Goal: Task Accomplishment & Management: Manage account settings

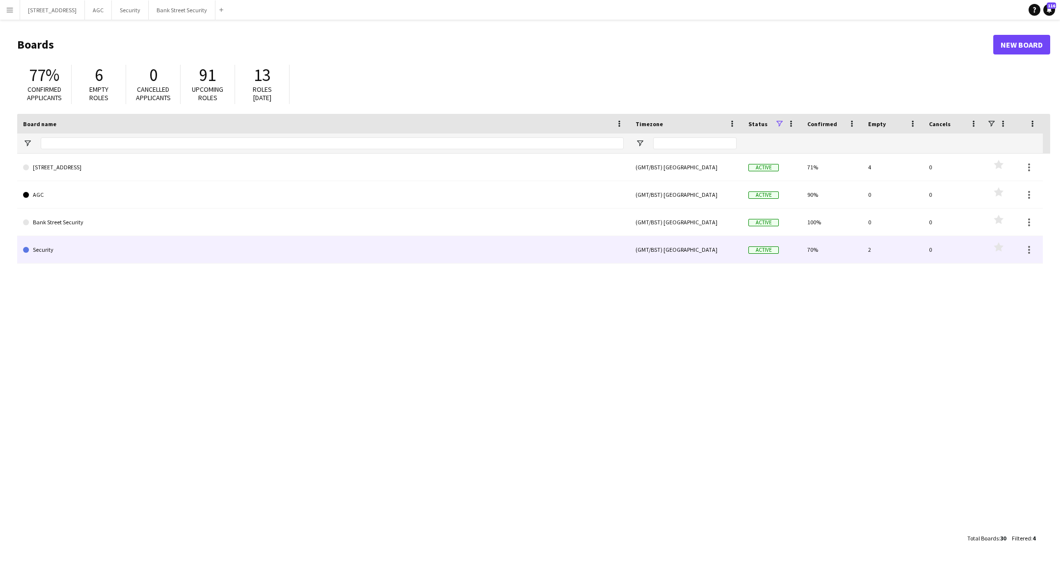
click at [59, 250] on link "Security" at bounding box center [323, 249] width 601 height 27
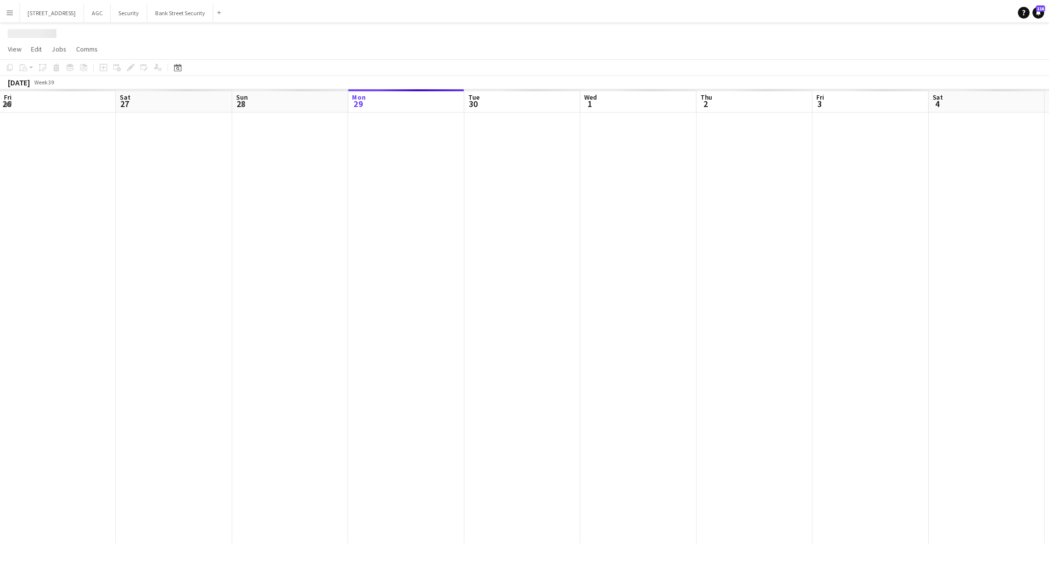
scroll to position [0, 234]
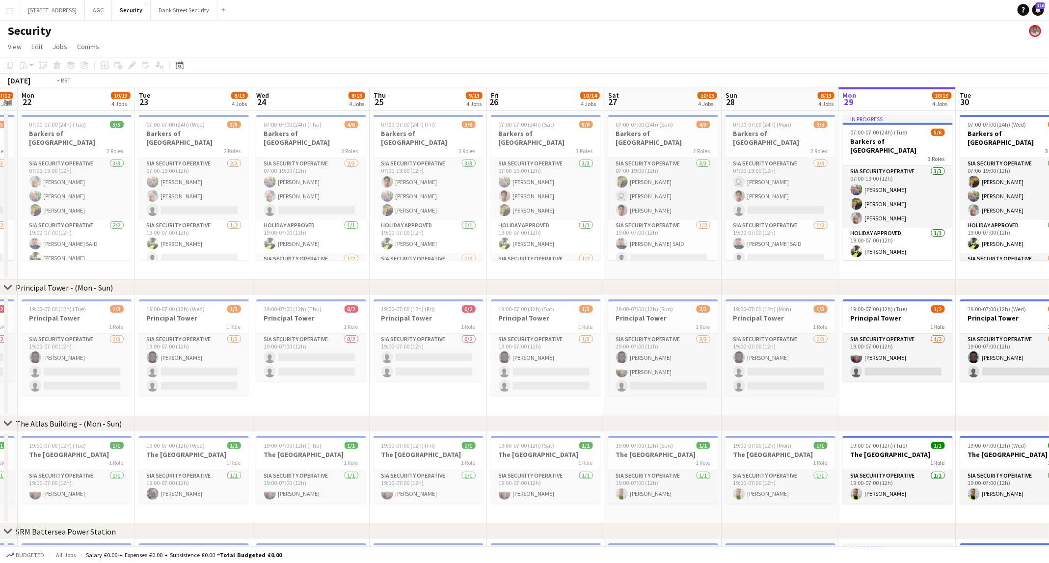
drag, startPoint x: 97, startPoint y: 272, endPoint x: 818, endPoint y: 255, distance: 721.0
click at [818, 255] on app-calendar-viewport "Sat 20 8/13 4 Jobs Sun 21 7/12 4 Jobs Mon 22 10/13 4 Jobs Tue 23 8/13 4 Jobs We…" at bounding box center [524, 394] width 1049 height 614
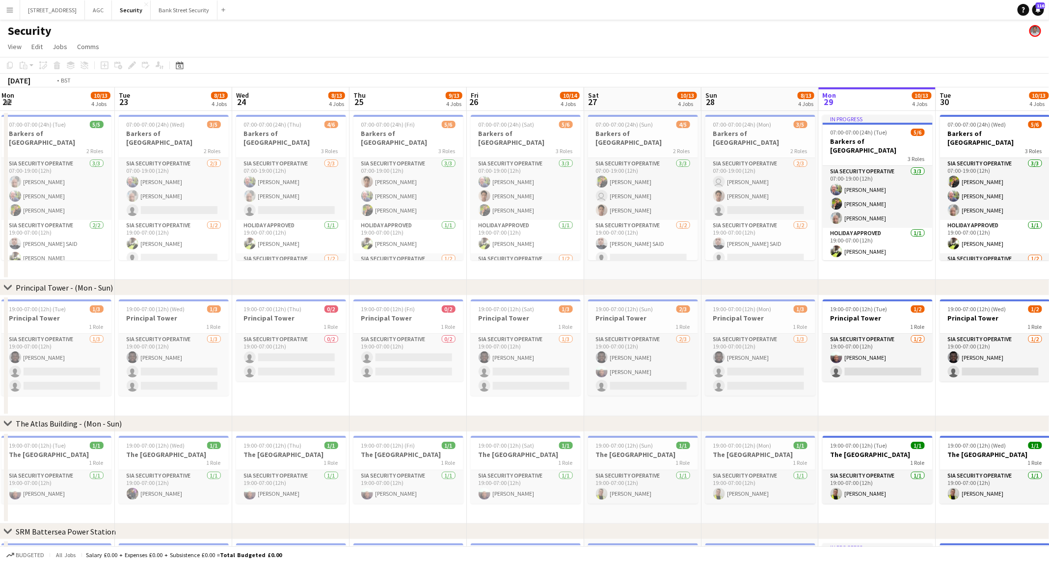
scroll to position [0, 230]
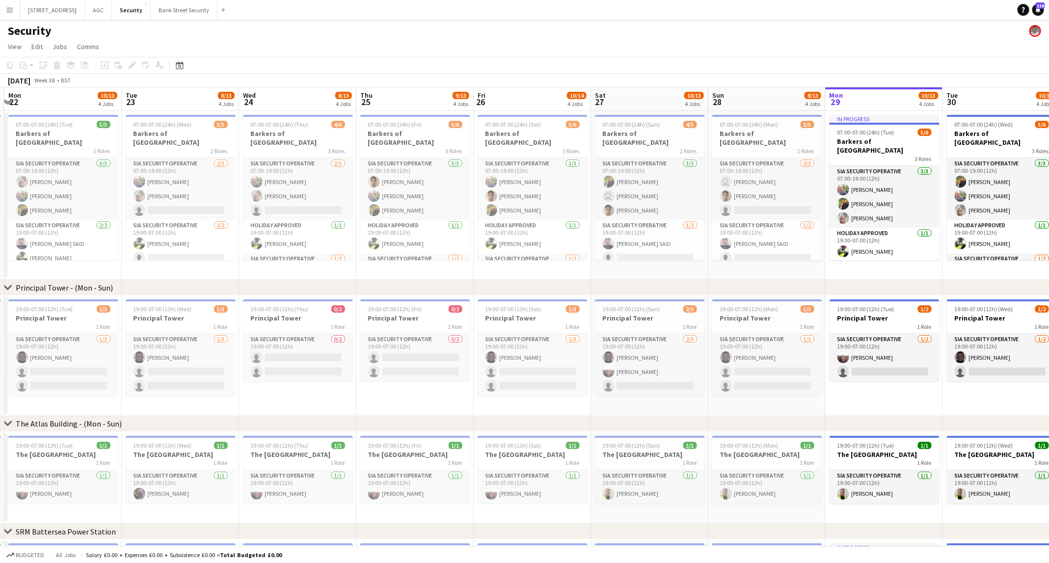
drag, startPoint x: 673, startPoint y: 270, endPoint x: 659, endPoint y: 268, distance: 13.4
click at [659, 268] on app-calendar-viewport "Sat 20 8/13 4 Jobs Sun 21 7/12 4 Jobs Mon 22 10/13 4 Jobs Tue 23 8/13 4 Jobs We…" at bounding box center [524, 394] width 1049 height 614
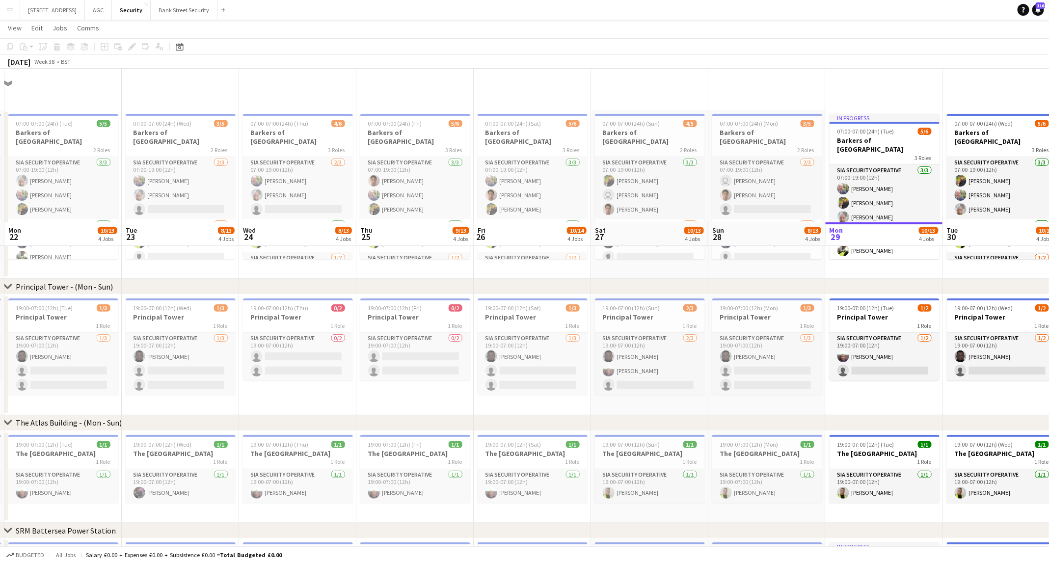
scroll to position [153, 0]
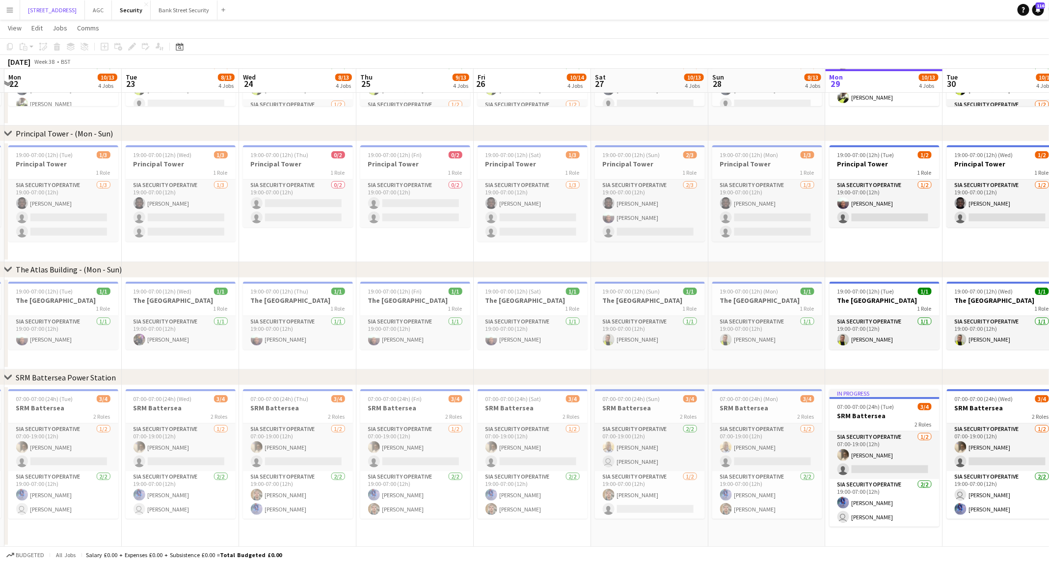
click at [74, 11] on button "[STREET_ADDRESS]" at bounding box center [52, 9] width 65 height 19
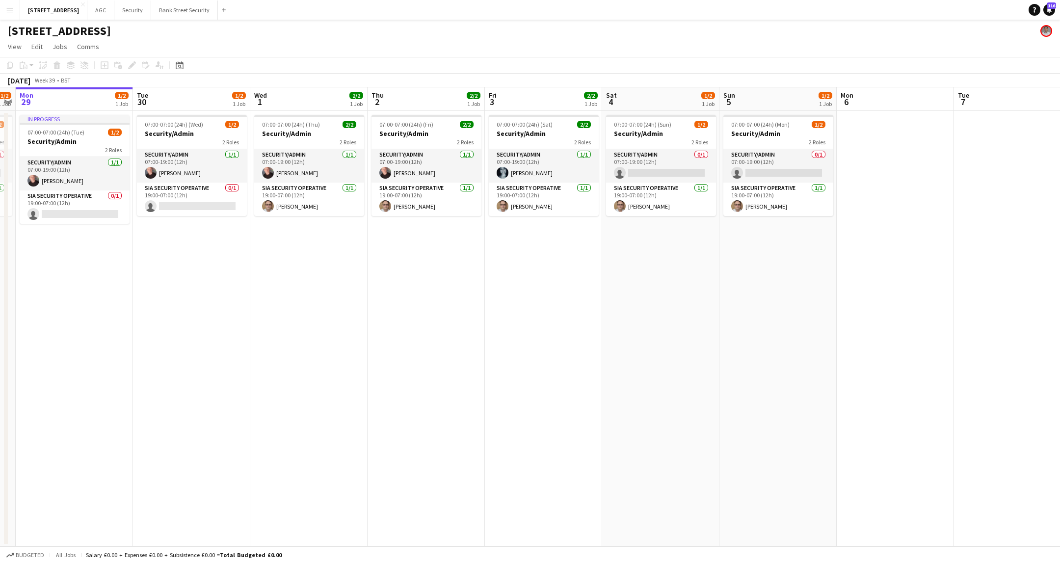
scroll to position [0, 338]
drag, startPoint x: 369, startPoint y: 356, endPoint x: 265, endPoint y: 335, distance: 105.7
click at [265, 335] on app-calendar-viewport "Fri 26 2/2 1 Job Sat 27 1/2 1 Job Sun 28 1/2 1 Job Mon 29 1/2 1 Job Tue 30 1/2 …" at bounding box center [530, 316] width 1060 height 459
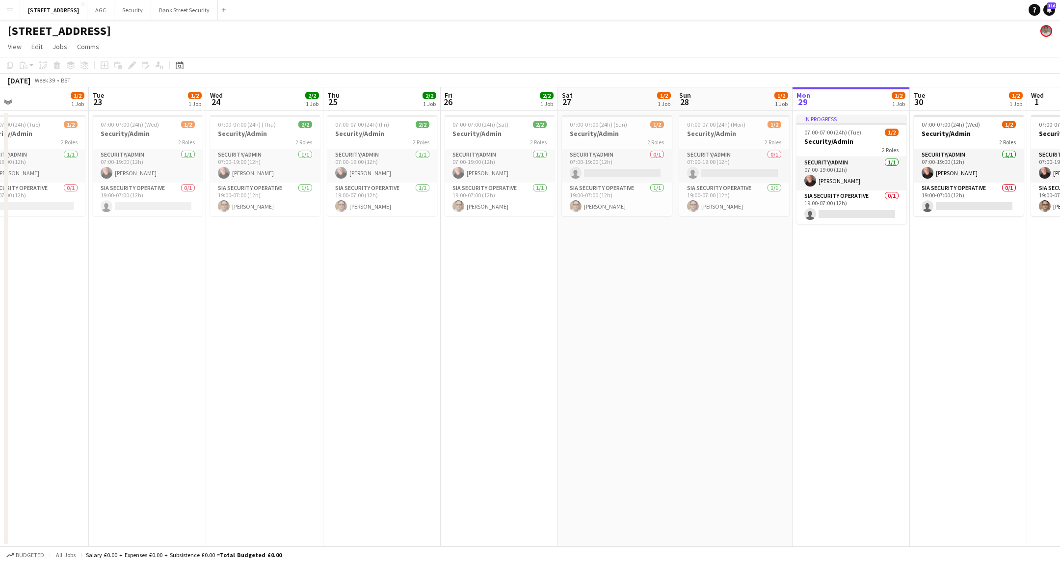
drag, startPoint x: 92, startPoint y: 302, endPoint x: 870, endPoint y: 301, distance: 777.8
click at [870, 301] on app-calendar-viewport "Sat 20 1/2 1 Job Sun 21 1/2 1 Job Mon 22 1/2 1 Job Tue 23 1/2 1 Job Wed 24 2/2 …" at bounding box center [530, 316] width 1060 height 459
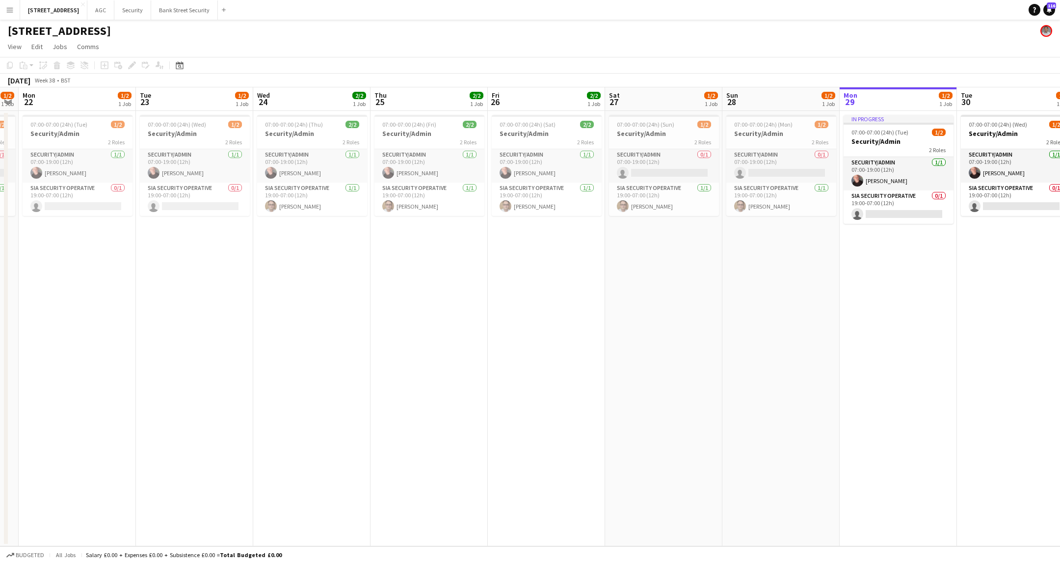
scroll to position [0, 228]
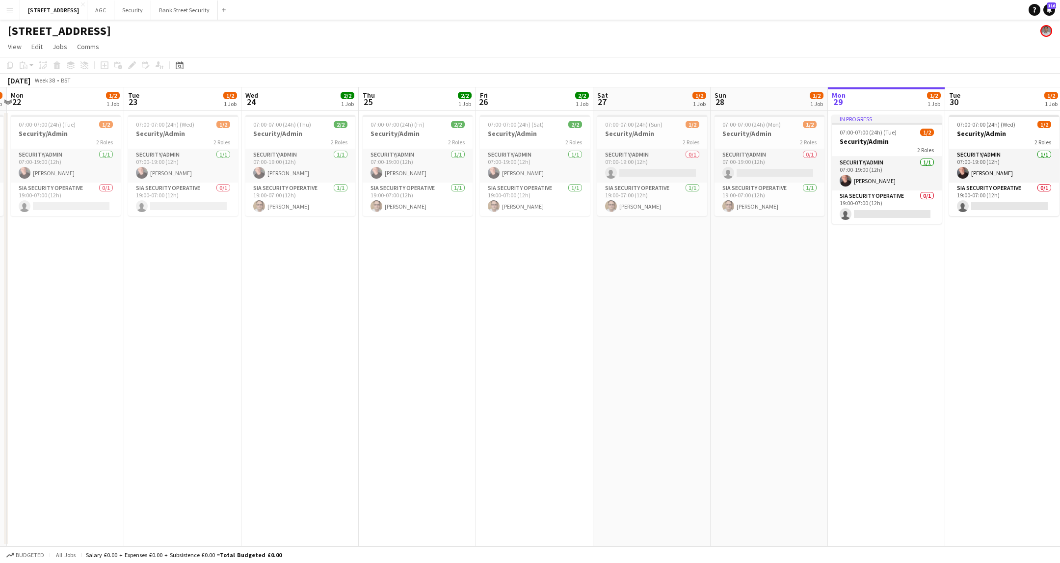
drag, startPoint x: 638, startPoint y: 325, endPoint x: 658, endPoint y: 324, distance: 19.7
click at [658, 324] on app-calendar-viewport "Sat 20 1/2 1 Job Sun 21 1/2 1 Job Mon 22 1/2 1 Job Tue 23 1/2 1 Job Wed 24 2/2 …" at bounding box center [530, 316] width 1060 height 459
click at [145, 12] on button "Security Close" at bounding box center [132, 9] width 37 height 19
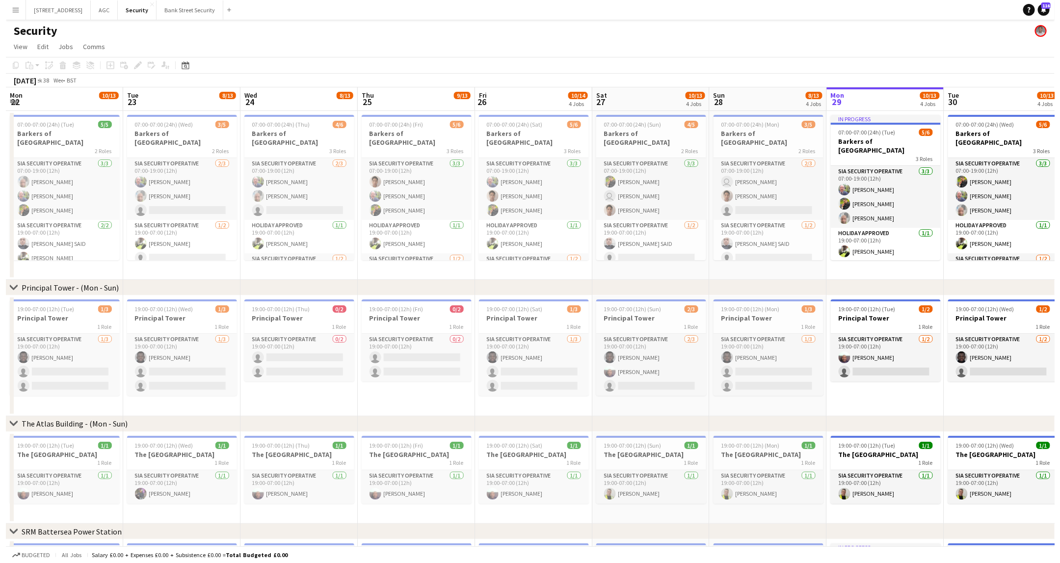
scroll to position [0, 352]
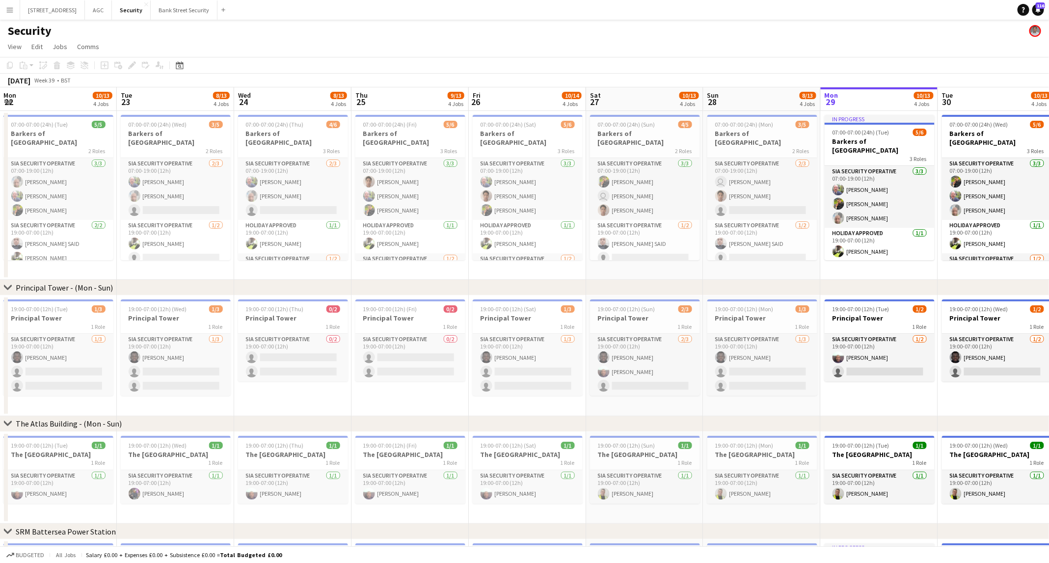
drag, startPoint x: 73, startPoint y: 269, endPoint x: 776, endPoint y: 260, distance: 702.7
click at [776, 260] on app-calendar-viewport "Fri 19 10/13 4 Jobs Sat 20 8/13 4 Jobs Sun 21 7/12 4 Jobs Mon 22 10/13 4 Jobs T…" at bounding box center [524, 394] width 1049 height 614
click at [186, 11] on button "Bank Street Security Close" at bounding box center [184, 9] width 67 height 19
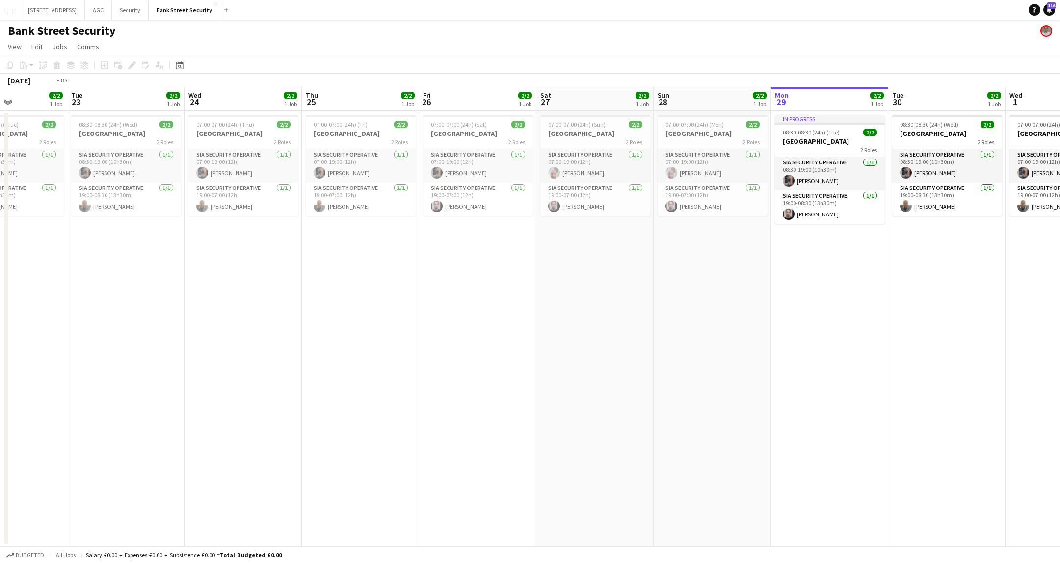
drag, startPoint x: 142, startPoint y: 297, endPoint x: 913, endPoint y: 298, distance: 770.4
click at [913, 298] on app-calendar-viewport "Sat 20 Sun 21 Mon 22 2/2 1 Job Tue 23 2/2 1 Job Wed 24 2/2 1 Job Thu 25 2/2 1 J…" at bounding box center [530, 316] width 1060 height 459
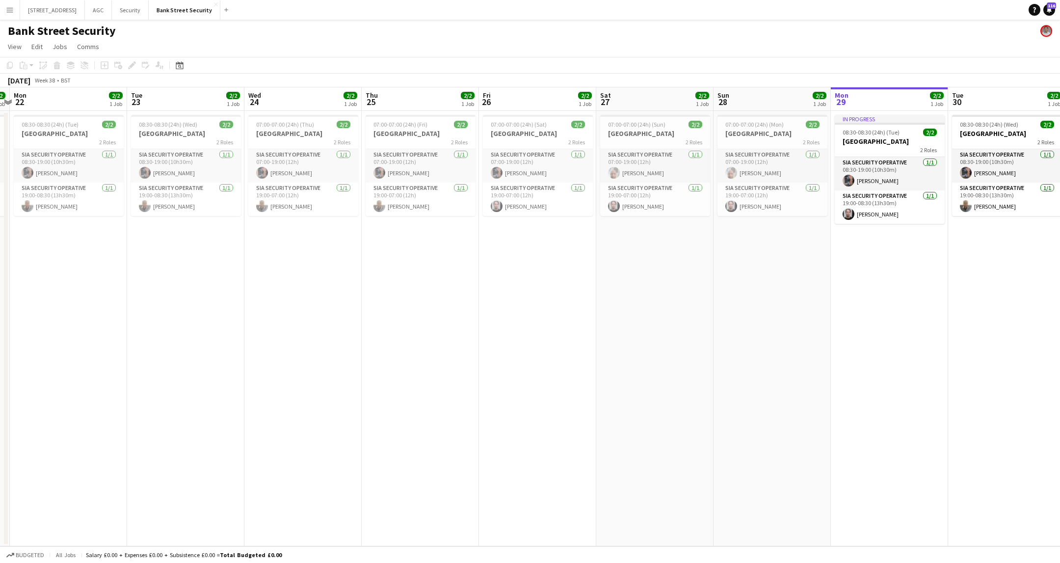
scroll to position [0, 351]
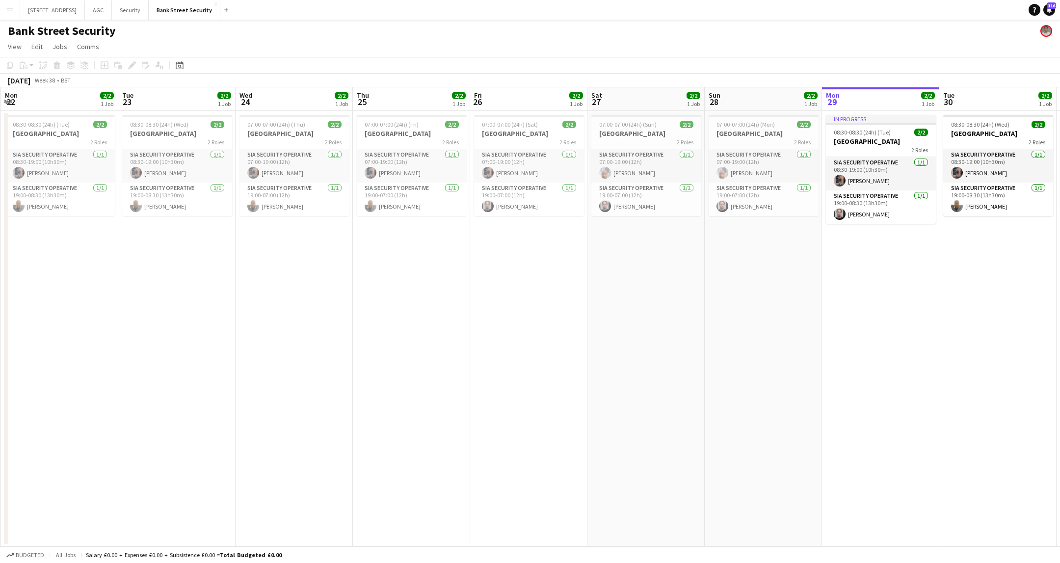
drag, startPoint x: 464, startPoint y: 358, endPoint x: 296, endPoint y: 348, distance: 168.1
click at [296, 348] on app-calendar-viewport "Fri 19 2/2 1 Job Sat 20 2/2 1 Job Sun 21 2/2 1 Job Mon 22 2/2 1 Job Tue 23 2/2 …" at bounding box center [530, 316] width 1060 height 459
click at [137, 8] on button "Security Close" at bounding box center [130, 9] width 37 height 19
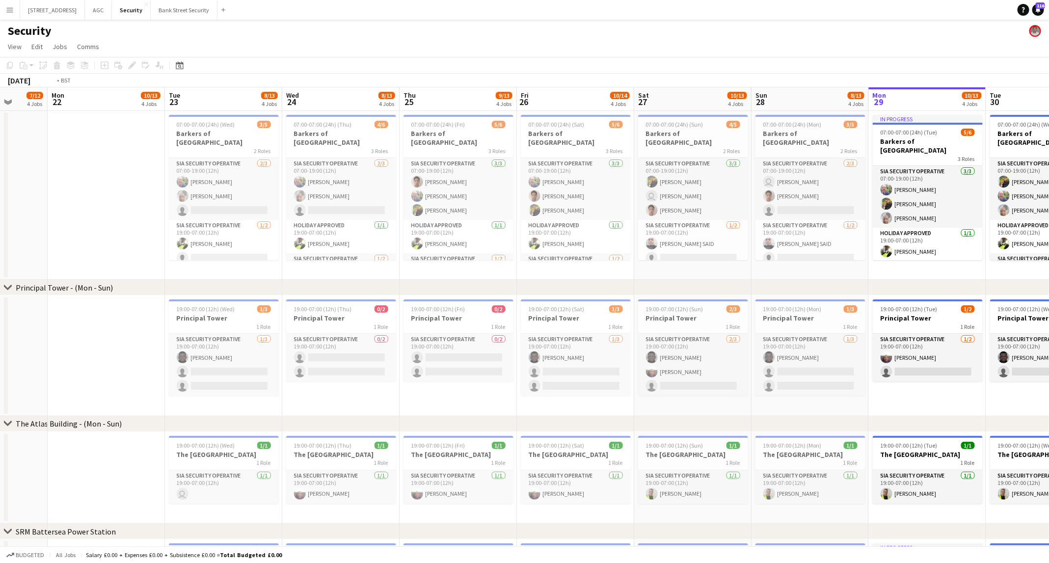
scroll to position [0, 230]
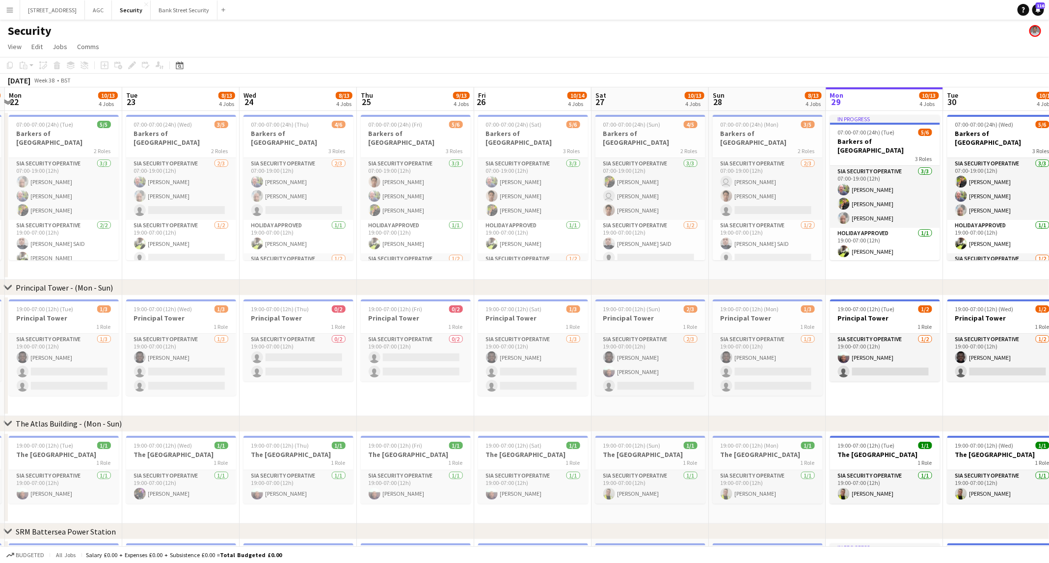
drag, startPoint x: 350, startPoint y: 271, endPoint x: 846, endPoint y: 264, distance: 496.6
click at [846, 264] on app-calendar-viewport "Sat 20 8/13 4 Jobs Sun 21 7/12 4 Jobs Mon 22 10/13 4 Jobs Tue 23 8/13 4 Jobs We…" at bounding box center [524, 394] width 1049 height 614
click at [667, 269] on app-calendar-viewport "Sat 20 8/13 4 Jobs Sun 21 7/12 4 Jobs Mon 22 10/13 4 Jobs Tue 23 8/13 4 Jobs We…" at bounding box center [524, 394] width 1049 height 614
click at [63, 189] on app-card-role "SIA Security Operative [DATE] 07:00-19:00 (12h) [PERSON_NAME] [PERSON_NAME] [PE…" at bounding box center [62, 189] width 110 height 62
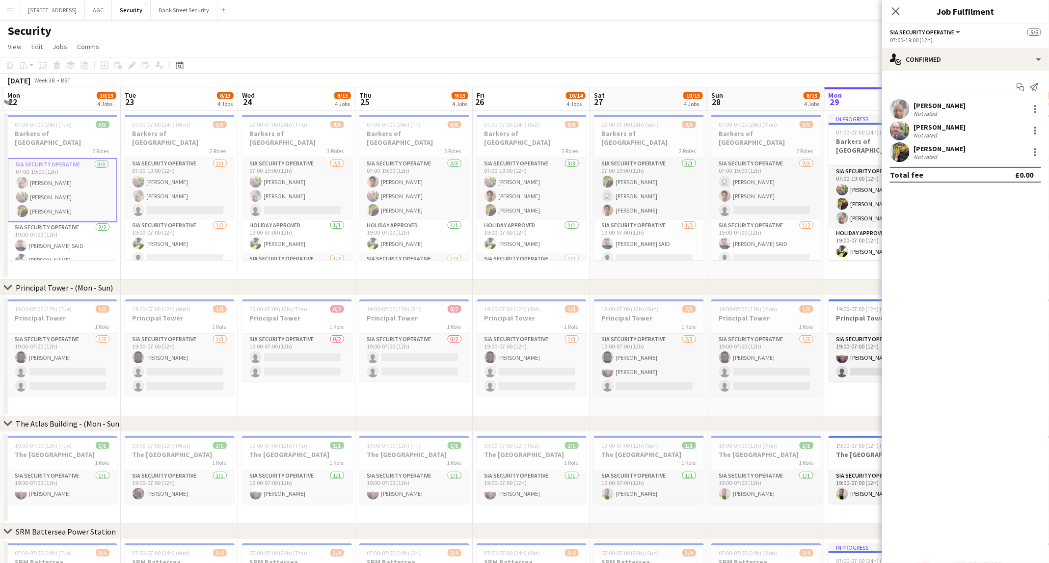
click at [70, 233] on app-card-role "SIA Security Operative [DATE] 19:00-07:00 (12h) [PERSON_NAME] SAID [PERSON_NAME]" at bounding box center [62, 246] width 110 height 48
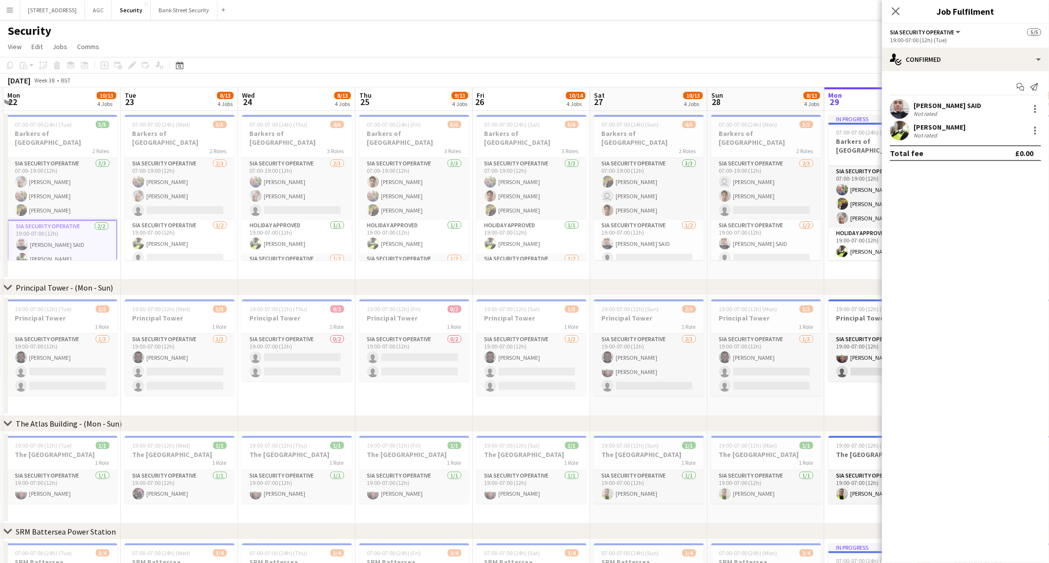
click at [65, 184] on app-card-role "SIA Security Operative [DATE] 07:00-19:00 (12h) [PERSON_NAME] [PERSON_NAME] [PE…" at bounding box center [62, 189] width 110 height 62
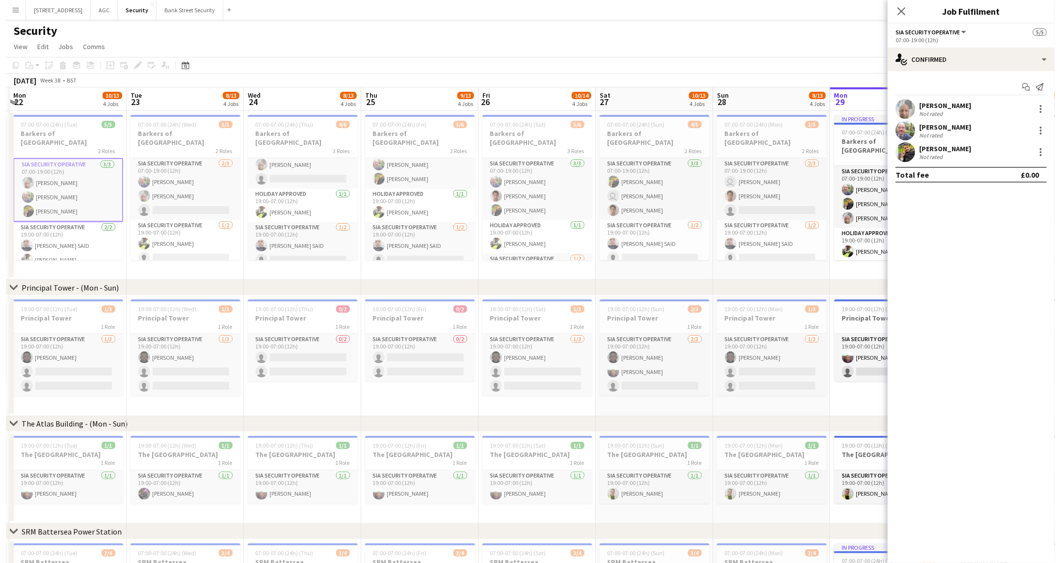
scroll to position [0, 0]
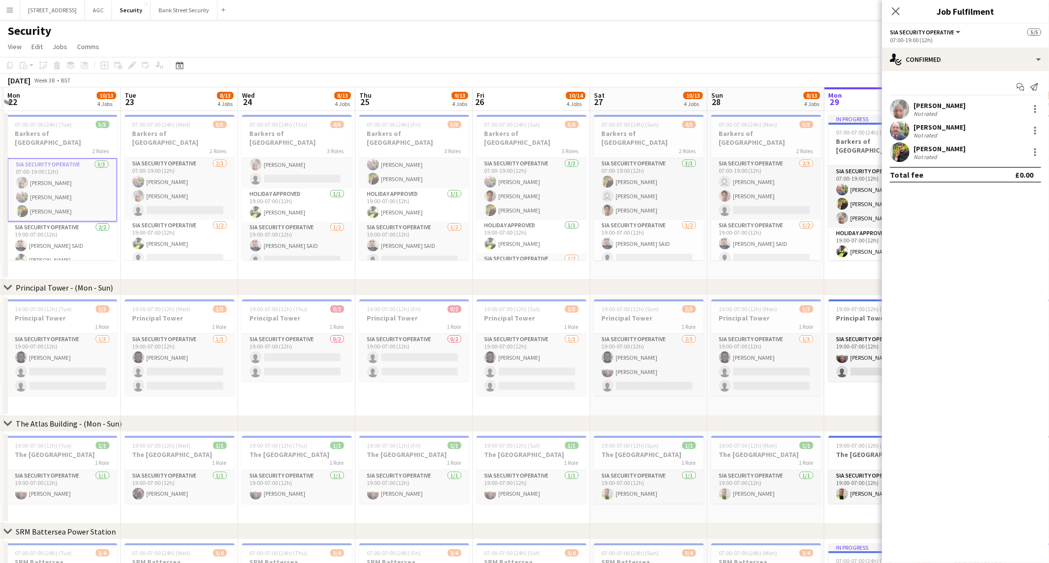
click at [893, 10] on icon "Close pop-in" at bounding box center [896, 11] width 8 height 8
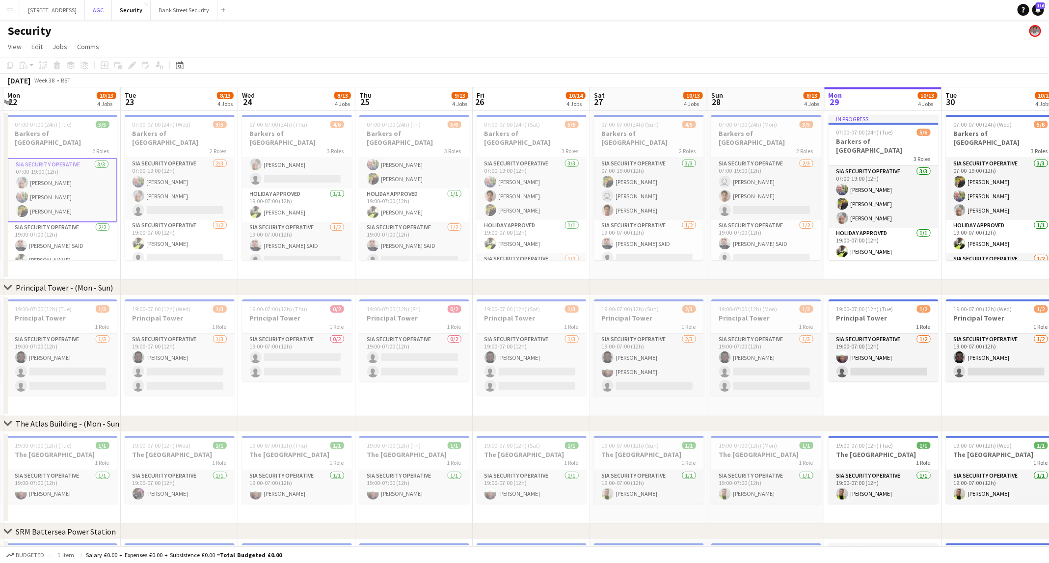
click at [109, 11] on button "AGC Close" at bounding box center [98, 9] width 27 height 19
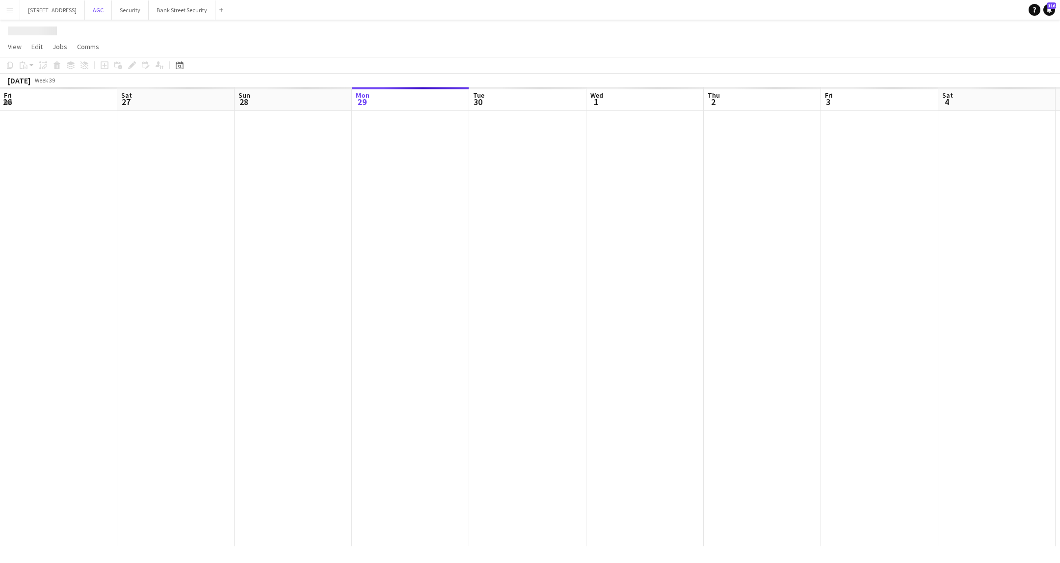
scroll to position [0, 234]
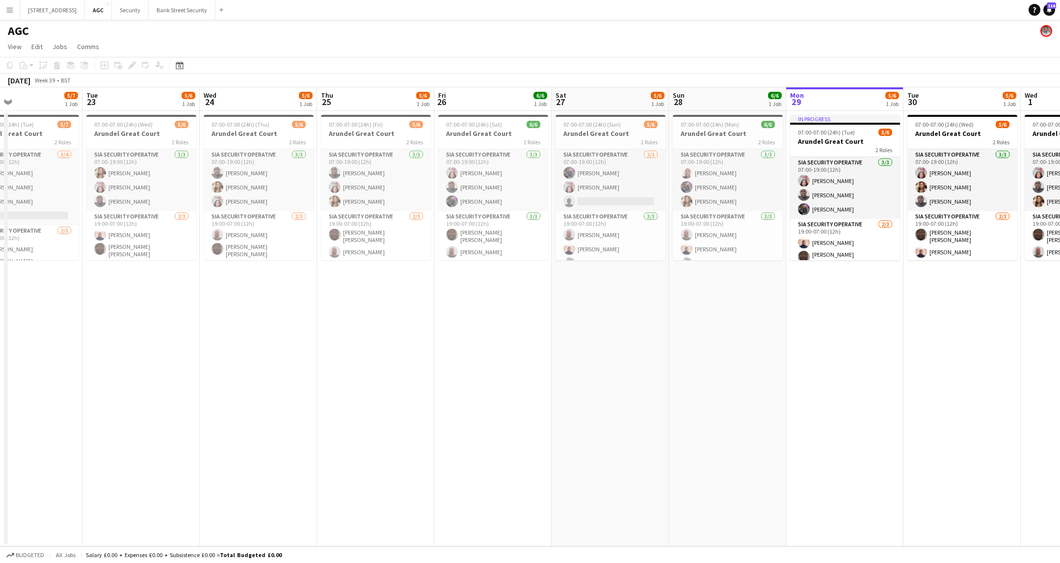
drag, startPoint x: 155, startPoint y: 317, endPoint x: 810, endPoint y: 276, distance: 656.3
click at [820, 274] on app-calendar-viewport "Sat 20 5/9 1 Job Sun 21 5/9 1 Job Mon 22 5/7 1 Job Tue 23 5/6 1 Job Wed 24 5/6 …" at bounding box center [530, 316] width 1060 height 459
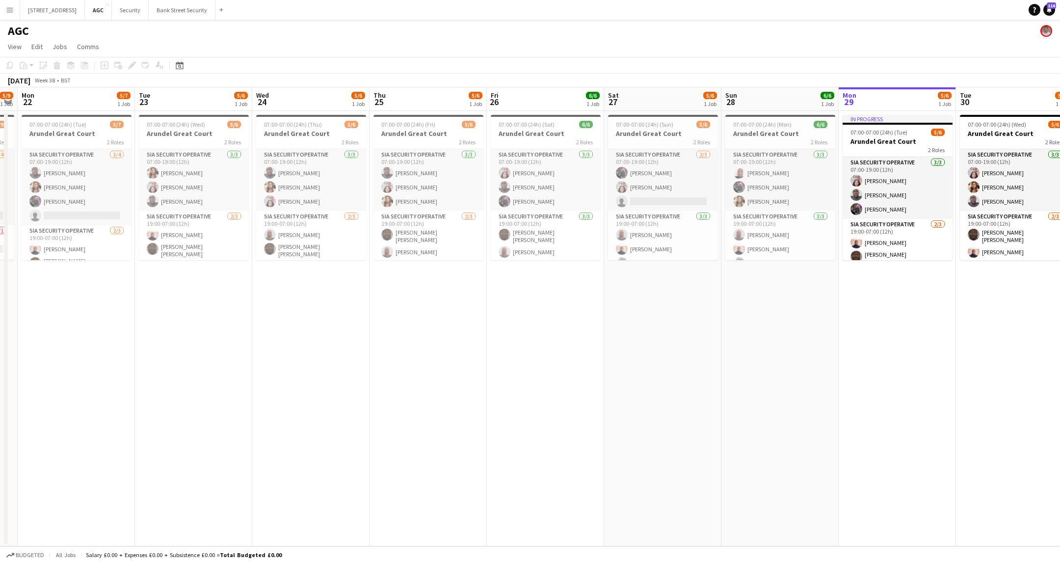
scroll to position [0, 339]
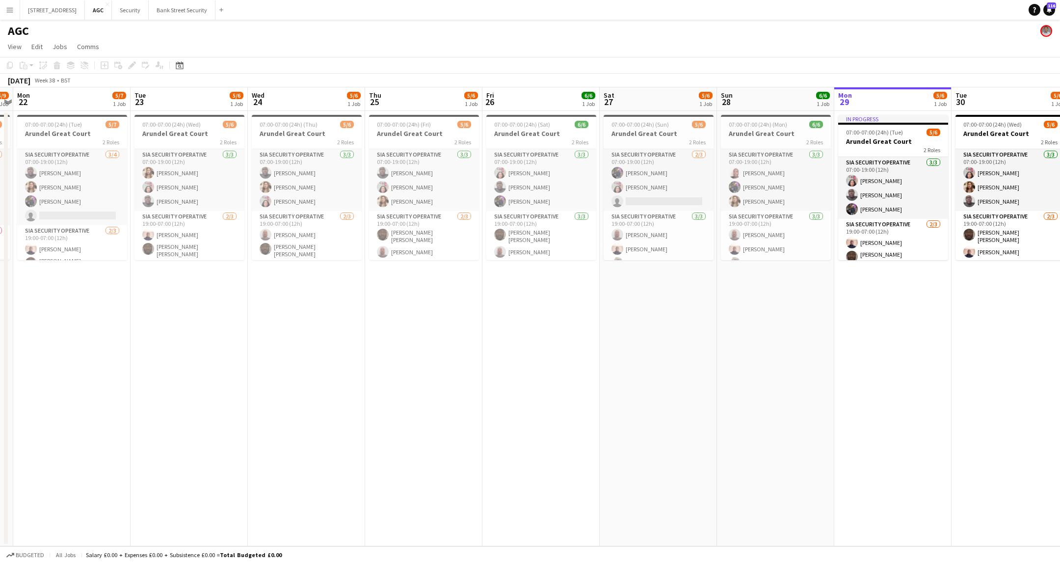
drag, startPoint x: 354, startPoint y: 337, endPoint x: 403, endPoint y: 331, distance: 49.9
click at [403, 331] on app-calendar-viewport "Fri 19 5/8 1 Job Sat 20 5/9 1 Job Sun 21 5/9 1 Job Mon 22 5/7 1 Job Tue 23 5/6 …" at bounding box center [530, 316] width 1060 height 459
click at [77, 183] on app-card-role "SIA Security Operative [DATE] 07:00-19:00 (12h) [PERSON_NAME] [PERSON_NAME] [PE…" at bounding box center [72, 187] width 110 height 76
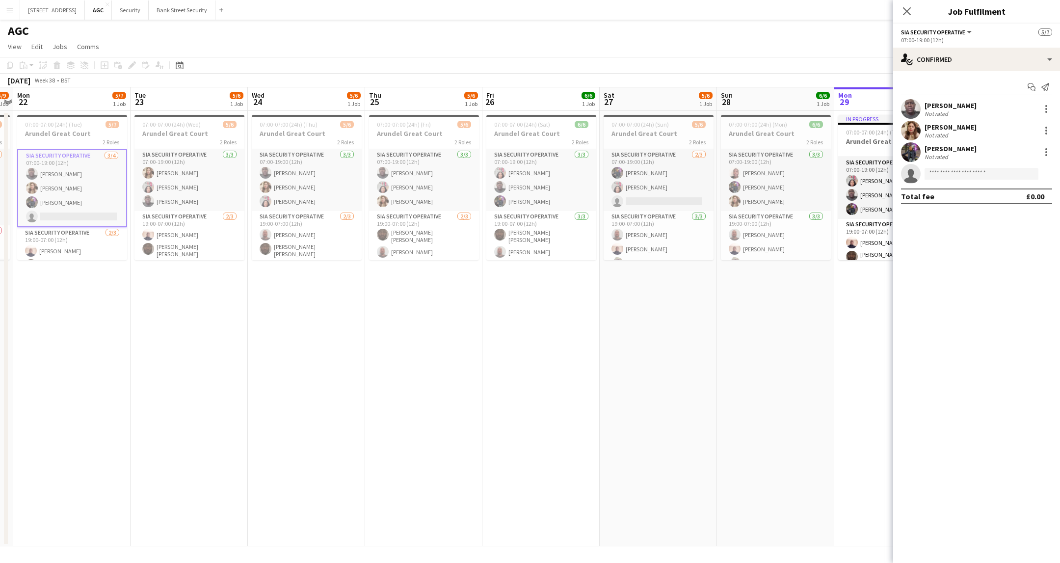
click at [906, 11] on icon at bounding box center [907, 11] width 8 height 8
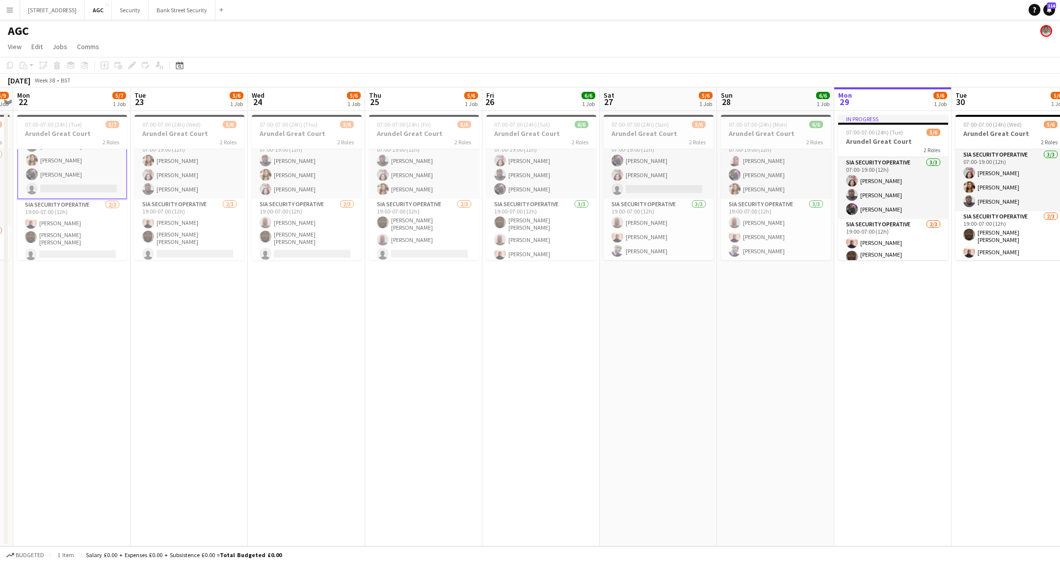
click at [983, 282] on app-date-cell "07:00-07:00 (24h) (Wed) 5/6 Arundel Great Court 2 Roles SIA Security Operative …" at bounding box center [1009, 328] width 117 height 435
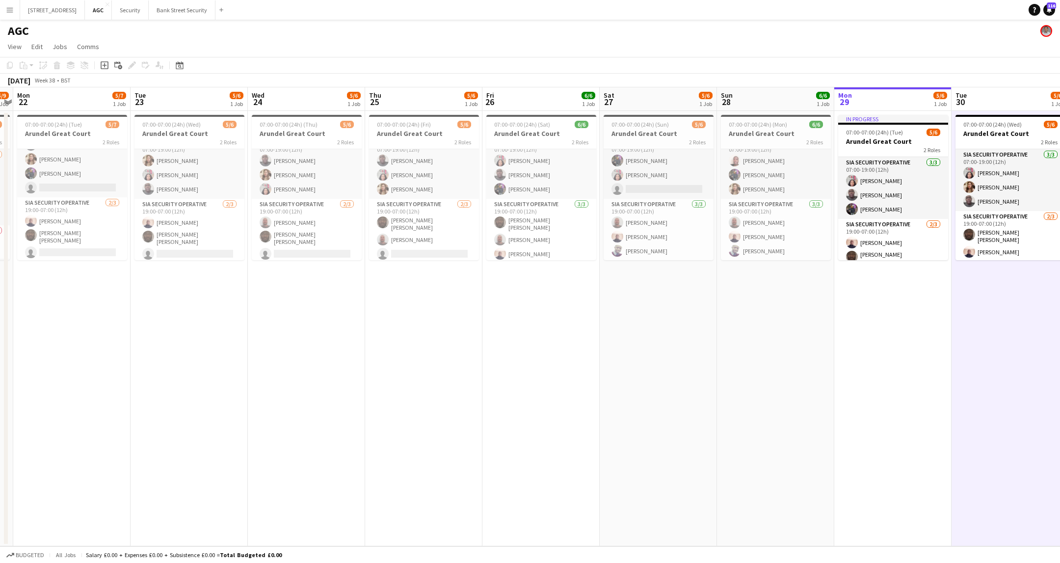
scroll to position [26, 0]
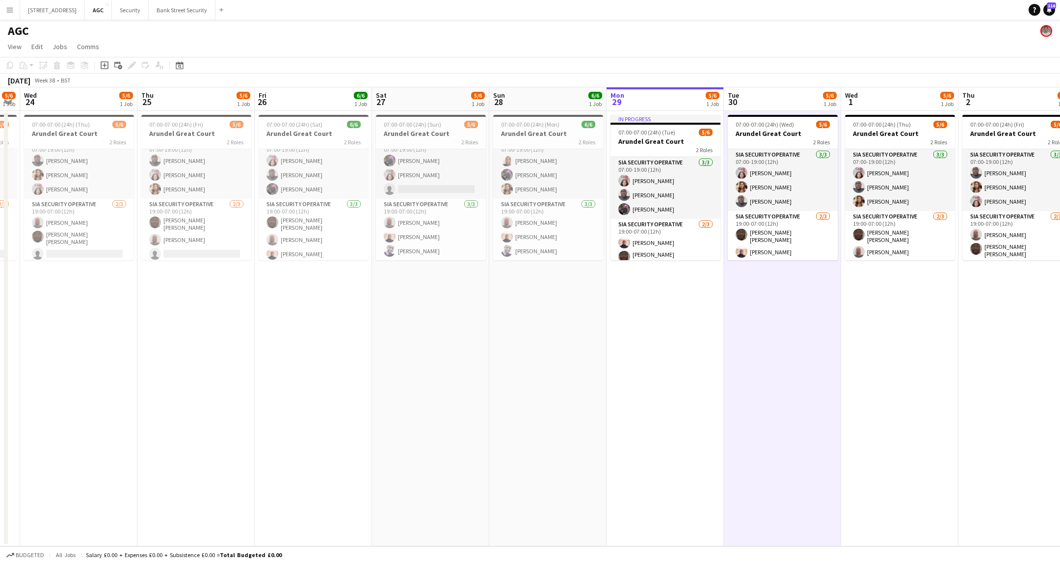
drag, startPoint x: 880, startPoint y: 317, endPoint x: 535, endPoint y: 353, distance: 346.8
click at [535, 353] on app-calendar-viewport "Sun 21 5/9 1 Job Mon 22 5/7 1 Job Tue 23 5/6 1 Job Wed 24 5/6 1 Job Thu 25 5/6 …" at bounding box center [530, 316] width 1060 height 459
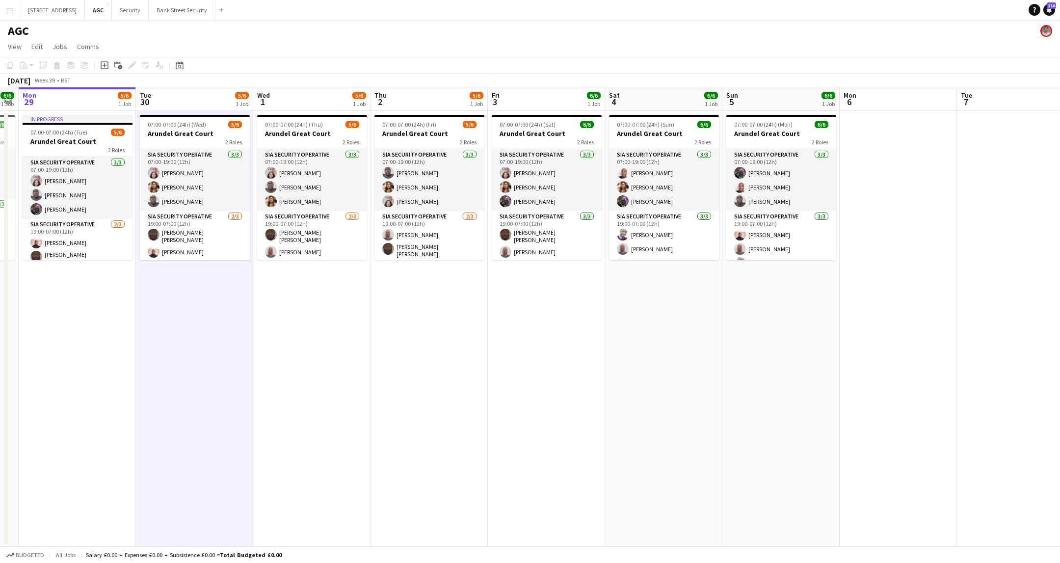
scroll to position [0, 332]
drag, startPoint x: 828, startPoint y: 350, endPoint x: 360, endPoint y: 378, distance: 469.4
click at [359, 377] on app-calendar-viewport "Fri 26 6/6 1 Job Sat 27 5/6 1 Job Sun 28 6/6 1 Job Mon 29 5/6 1 Job Tue 30 5/6 …" at bounding box center [530, 316] width 1060 height 459
click at [526, 187] on app-card-role "SIA Security Operative [DATE] 07:00-19:00 (12h) [PERSON_NAME] [PERSON_NAME] [PE…" at bounding box center [548, 180] width 110 height 62
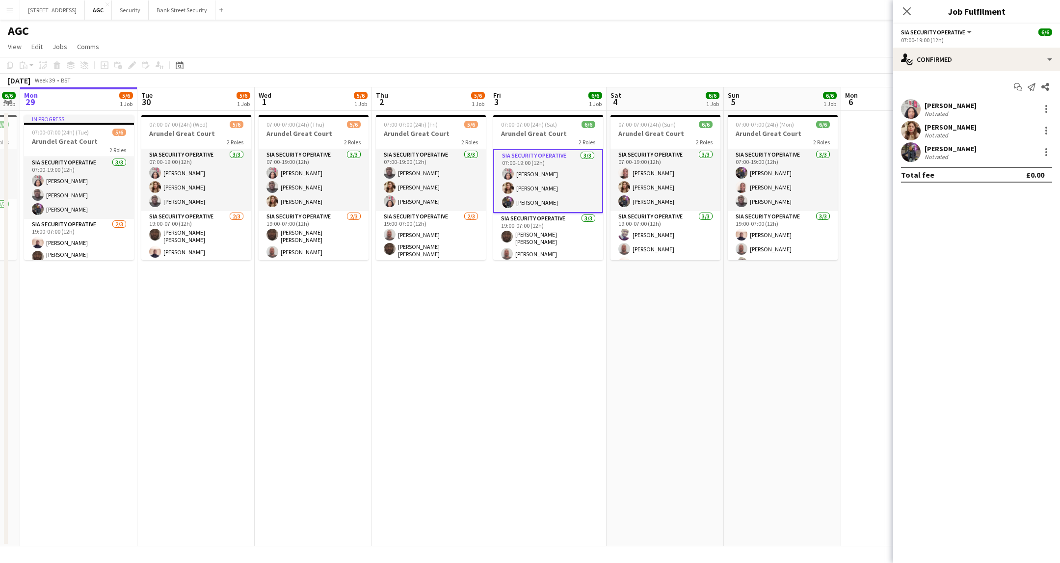
click at [909, 10] on icon "Close pop-in" at bounding box center [907, 11] width 8 height 8
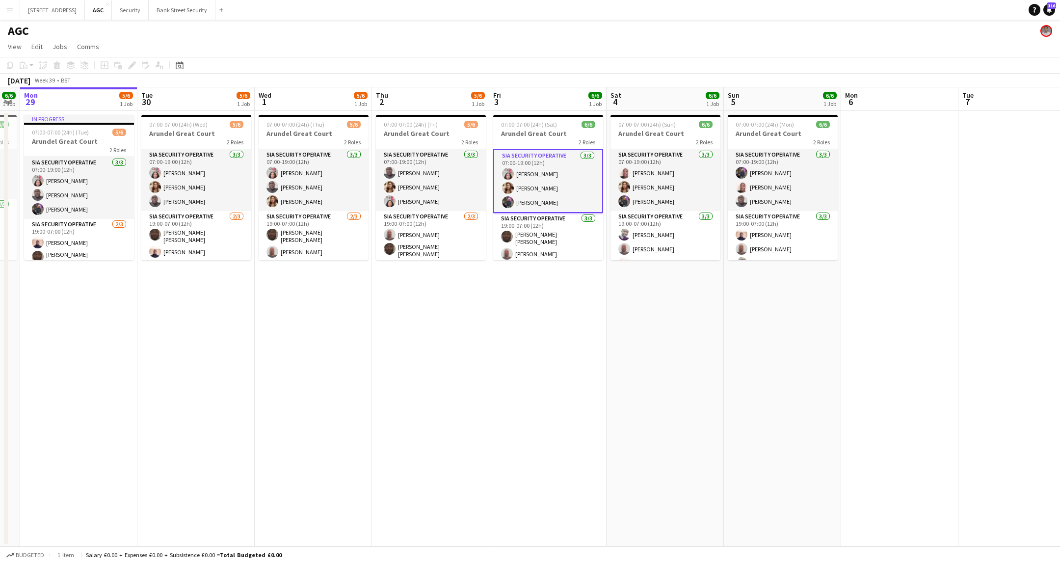
click at [515, 180] on app-card-role "SIA Security Operative [DATE] 07:00-19:00 (12h) [PERSON_NAME] [PERSON_NAME] [PE…" at bounding box center [548, 181] width 110 height 64
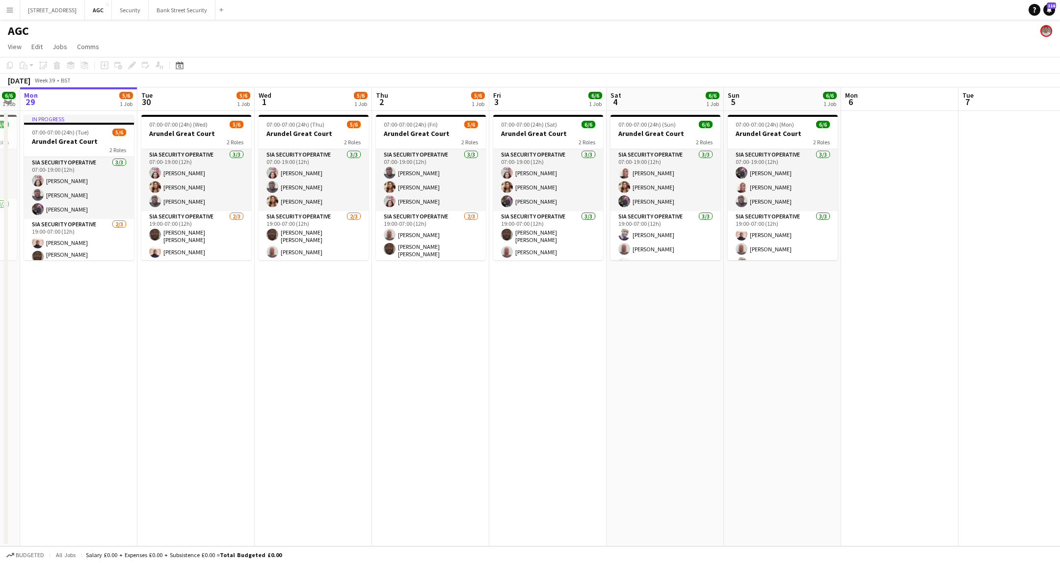
click at [515, 180] on app-card-role "SIA Security Operative [DATE] 07:00-19:00 (12h) [PERSON_NAME] [PERSON_NAME] [PE…" at bounding box center [548, 180] width 110 height 62
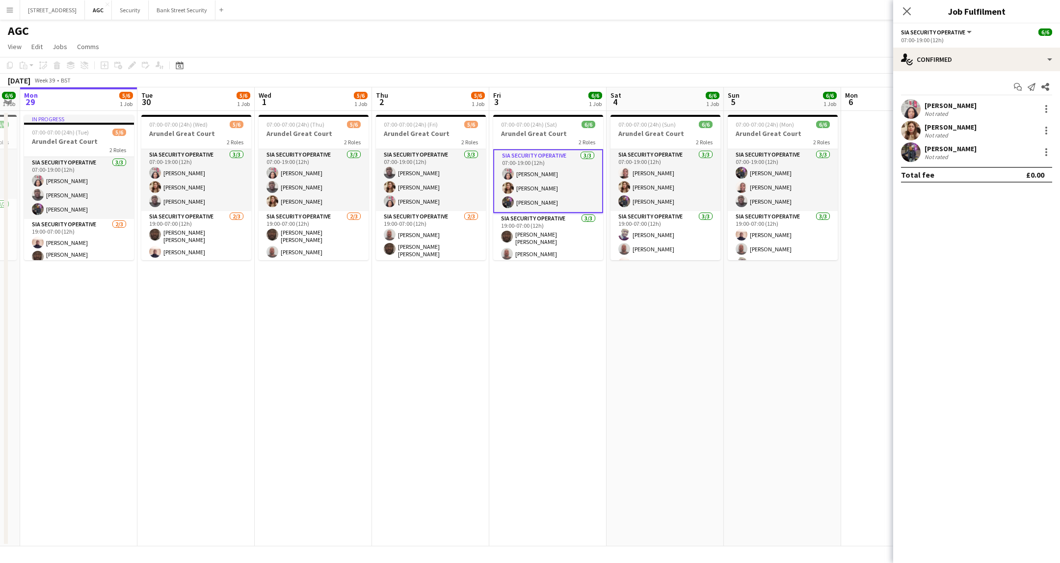
click at [1051, 157] on div at bounding box center [1046, 152] width 12 height 12
click at [996, 261] on span "Remove" at bounding box center [997, 264] width 29 height 8
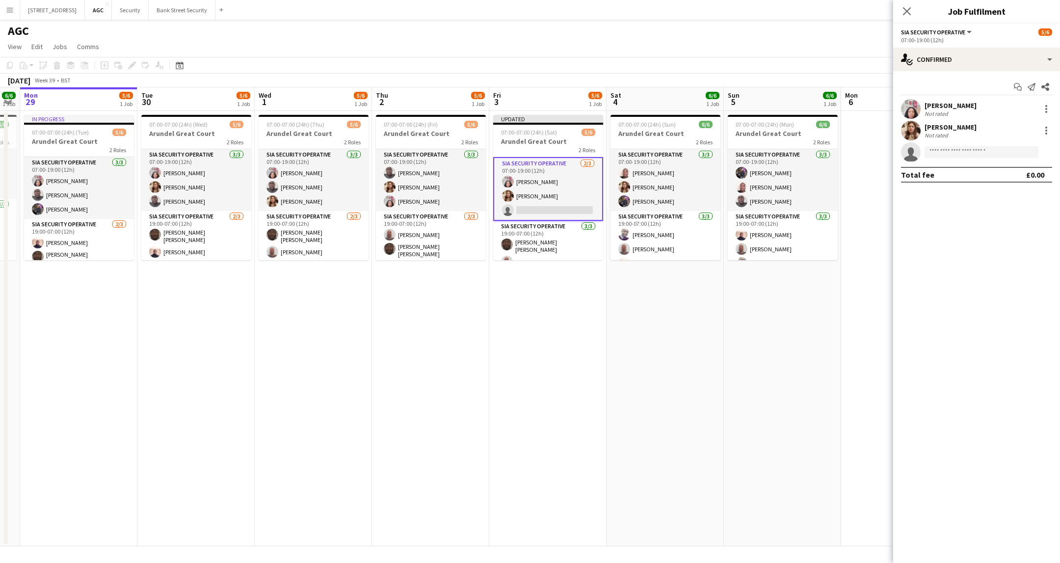
click at [904, 4] on div "Close pop-in" at bounding box center [906, 11] width 27 height 23
click at [903, 8] on icon at bounding box center [907, 11] width 8 height 8
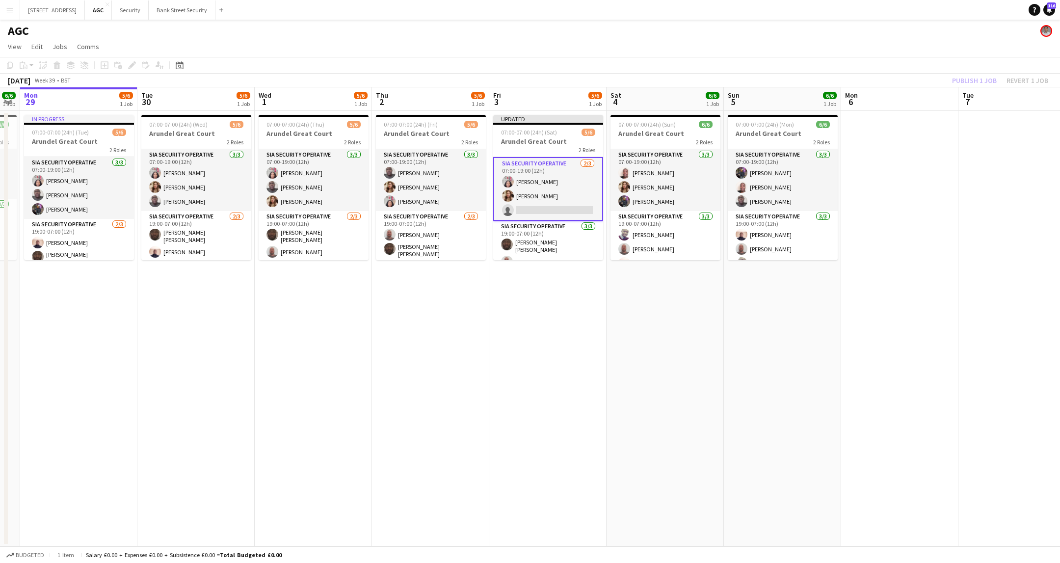
click at [984, 72] on app-toolbar "Copy Paste Paste Ctrl+V Paste with crew Ctrl+Shift+V Paste linked Job [GEOGRAPH…" at bounding box center [530, 65] width 1060 height 17
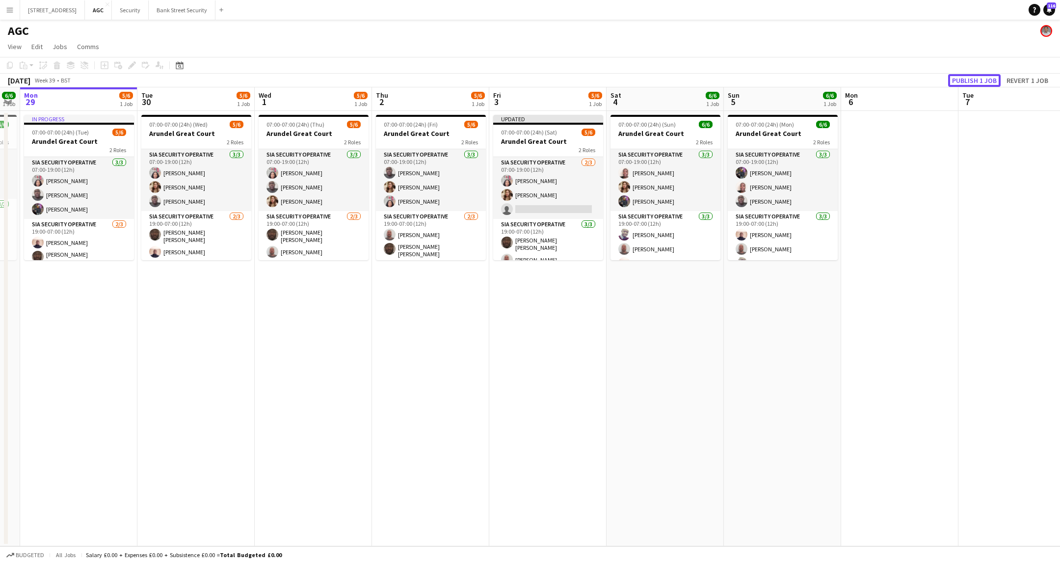
click at [983, 76] on button "Publish 1 job" at bounding box center [974, 80] width 53 height 13
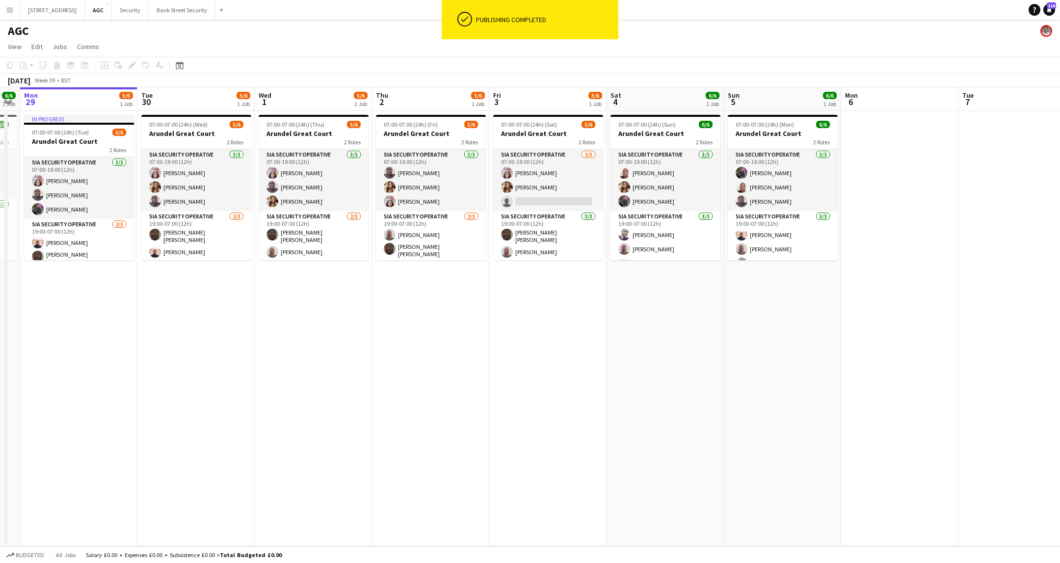
click at [554, 135] on h3 "Arundel Great Court" at bounding box center [548, 133] width 110 height 9
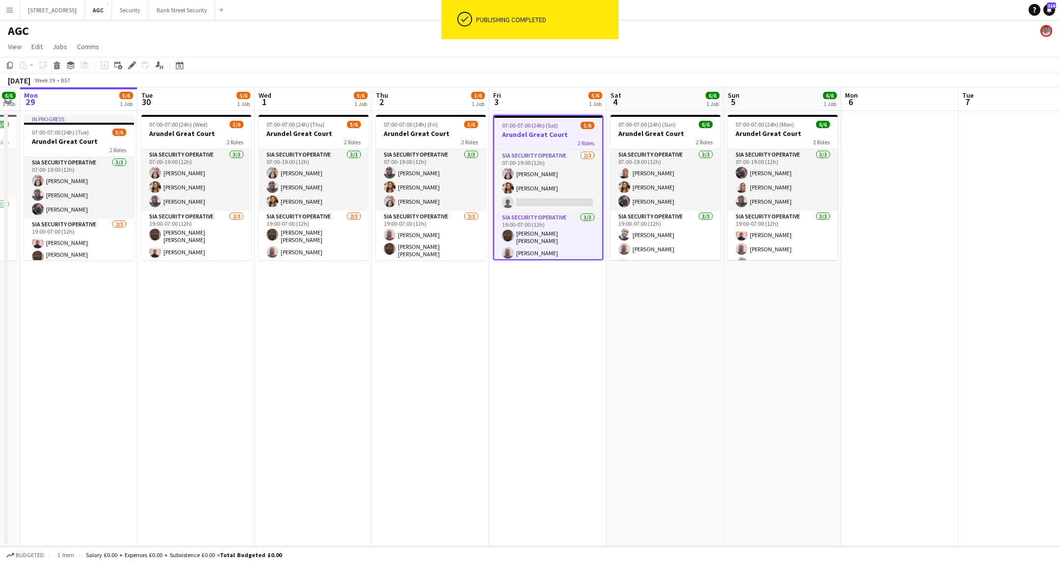
click at [128, 66] on icon "Edit" at bounding box center [132, 65] width 8 height 8
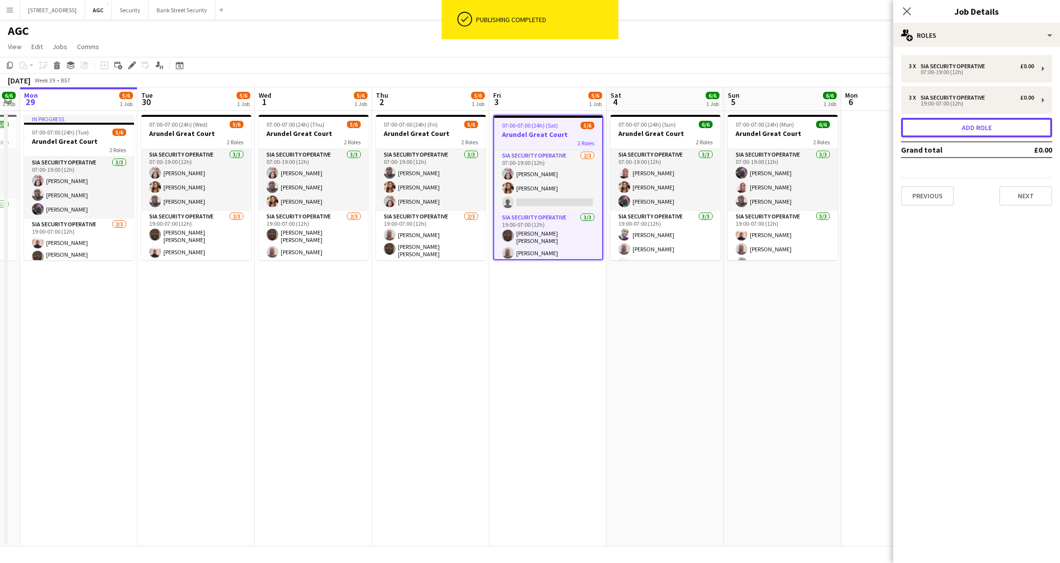
click at [973, 124] on button "Add role" at bounding box center [976, 128] width 151 height 20
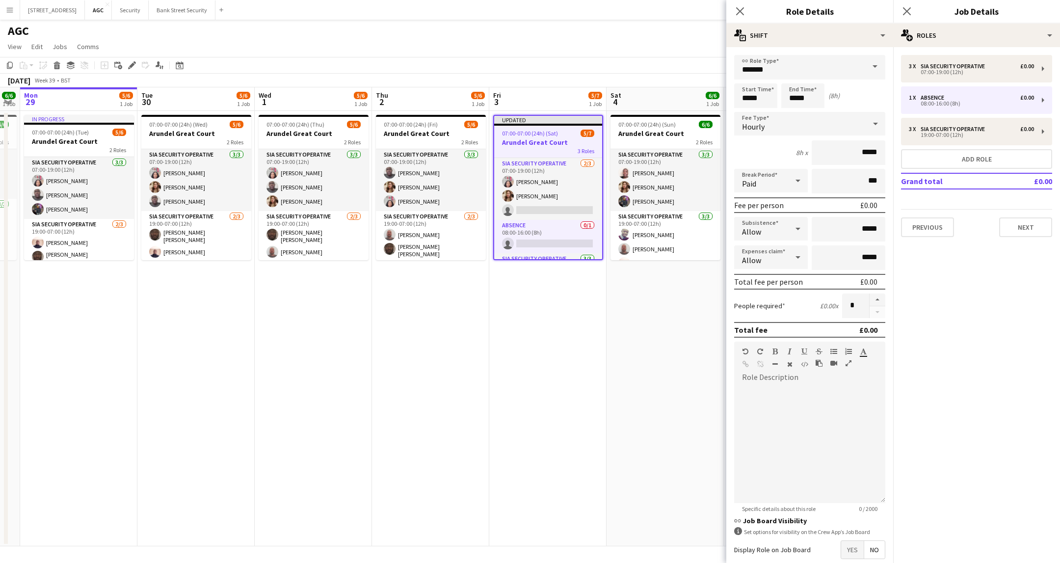
click at [865, 66] on span at bounding box center [875, 67] width 21 height 24
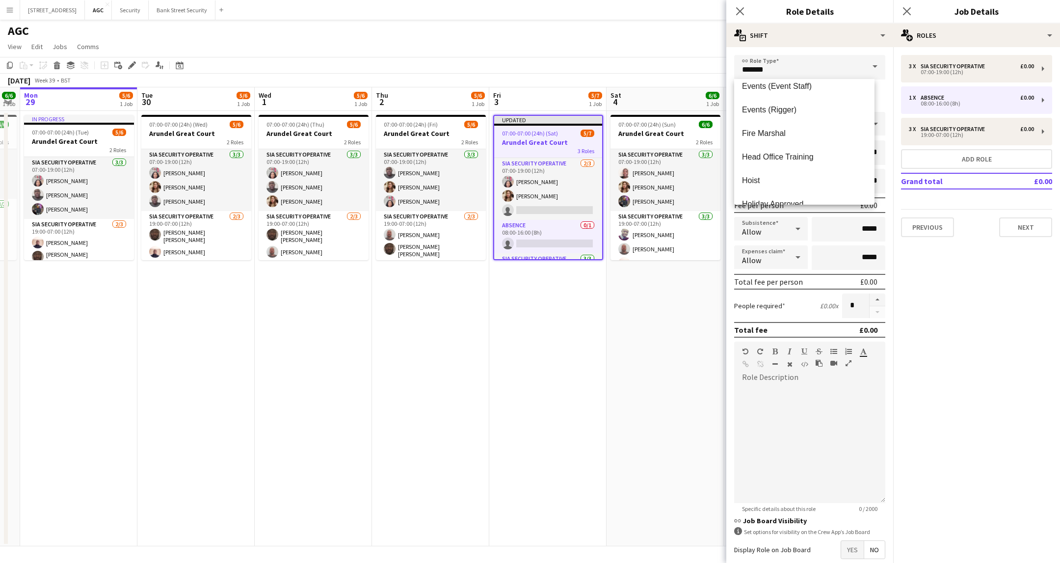
scroll to position [294, 0]
click at [797, 132] on span "Holiday Approved" at bounding box center [804, 130] width 125 height 9
type input "**********"
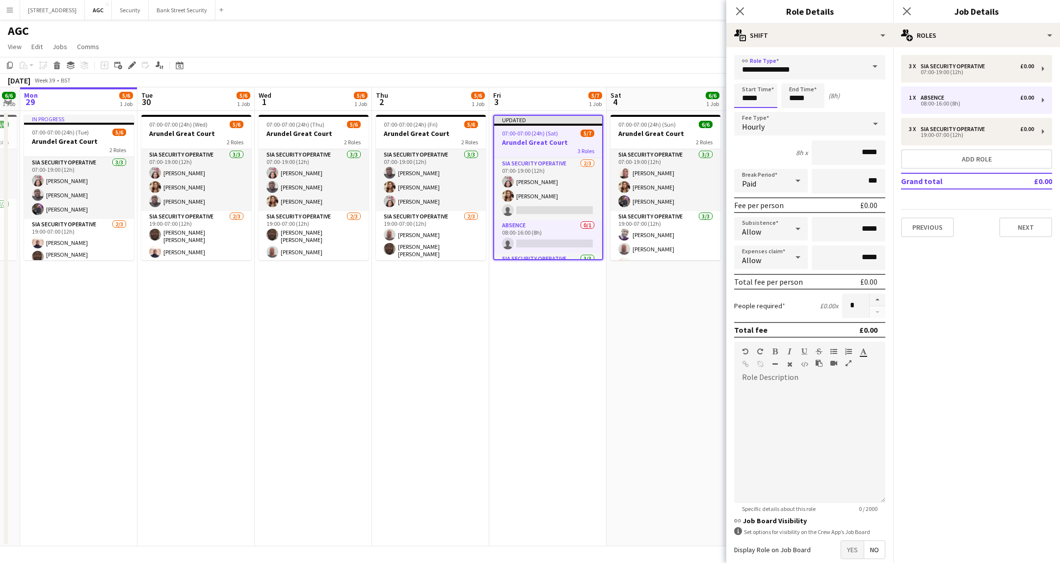
click at [748, 96] on input "*****" at bounding box center [755, 95] width 43 height 25
type input "*****"
click at [796, 93] on input "*****" at bounding box center [802, 95] width 43 height 25
type input "*****"
click at [742, 12] on icon "Close pop-in" at bounding box center [740, 11] width 8 height 8
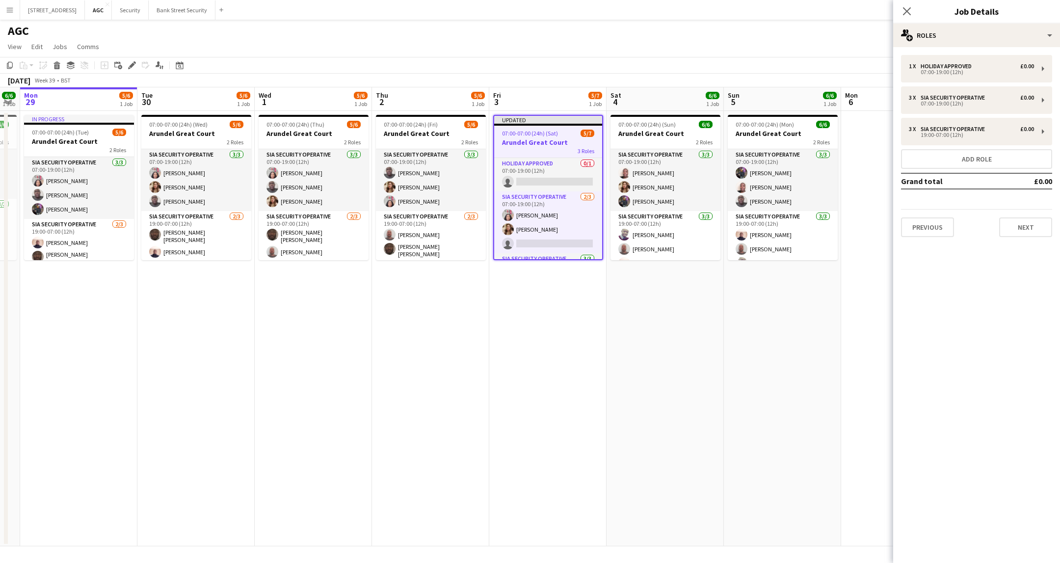
click at [908, 10] on icon at bounding box center [907, 11] width 8 height 8
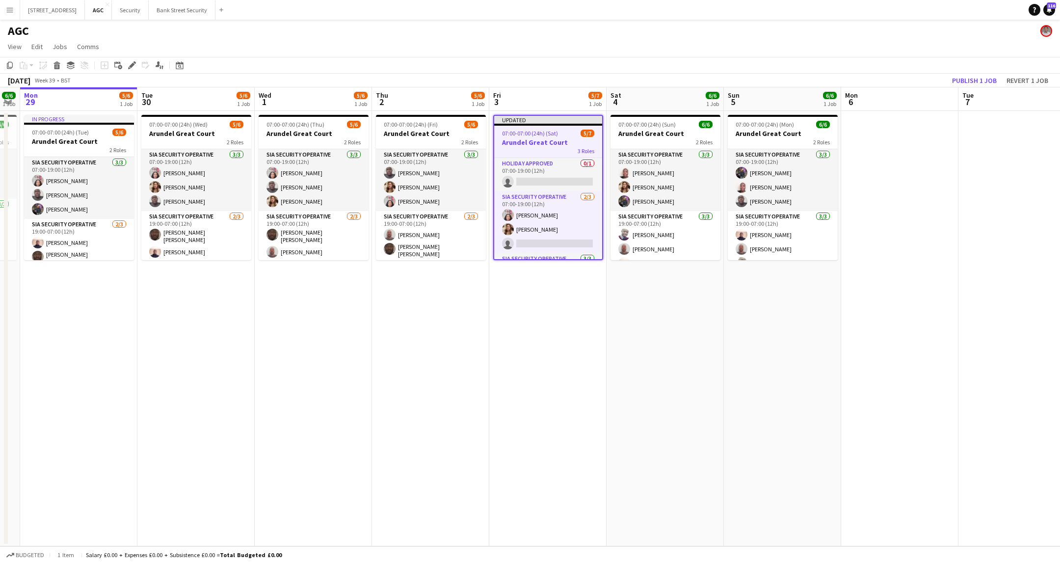
click at [536, 171] on app-card-role "Holiday Approved 0/1 07:00-19:00 (12h) single-neutral-actions" at bounding box center [548, 174] width 108 height 33
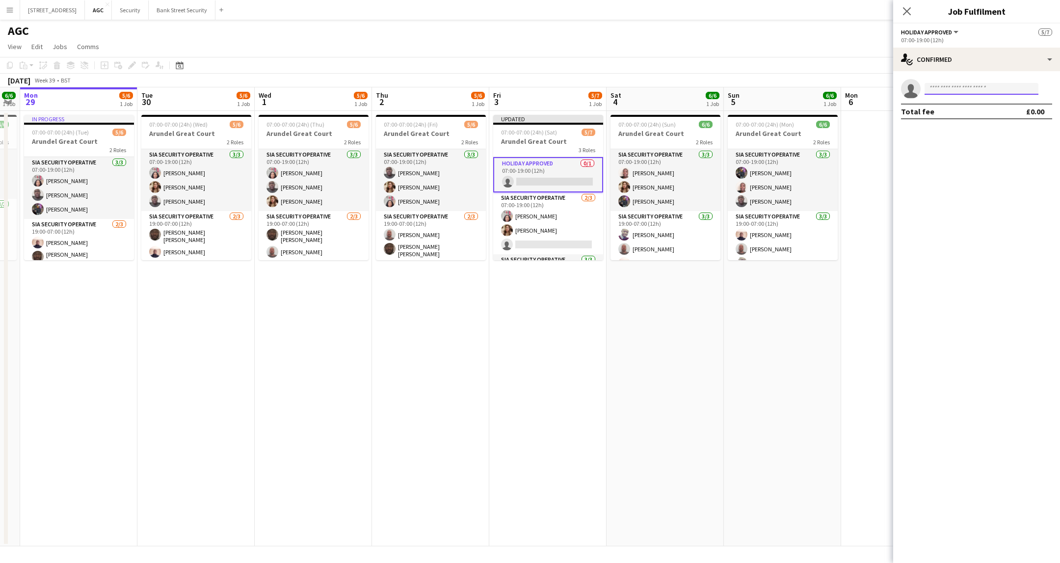
click at [964, 86] on input at bounding box center [981, 89] width 114 height 12
type input "*****"
click at [955, 112] on span "[EMAIL_ADDRESS][DOMAIN_NAME]" at bounding box center [981, 111] width 98 height 8
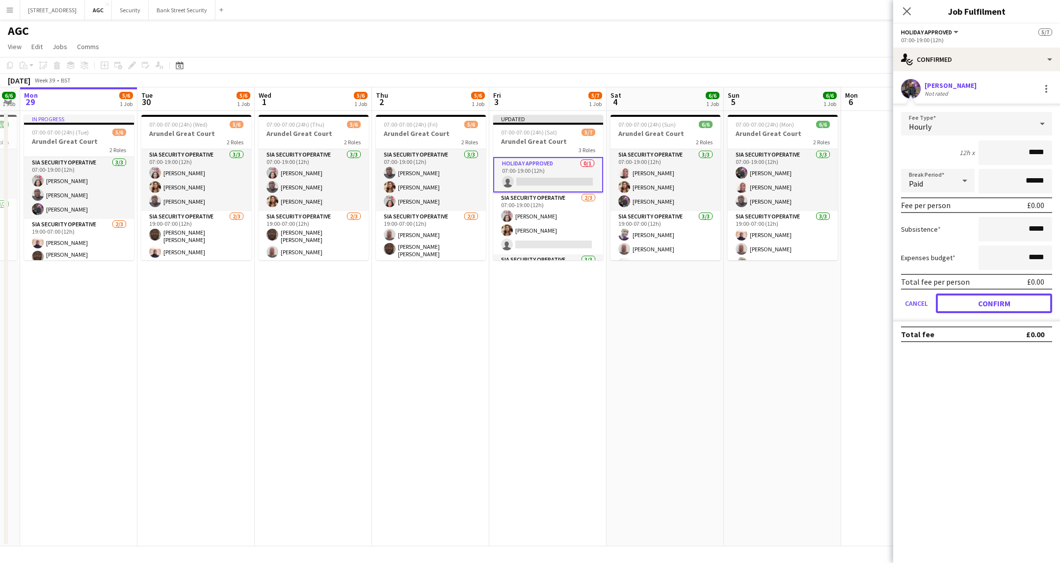
click at [997, 301] on button "Confirm" at bounding box center [994, 303] width 116 height 20
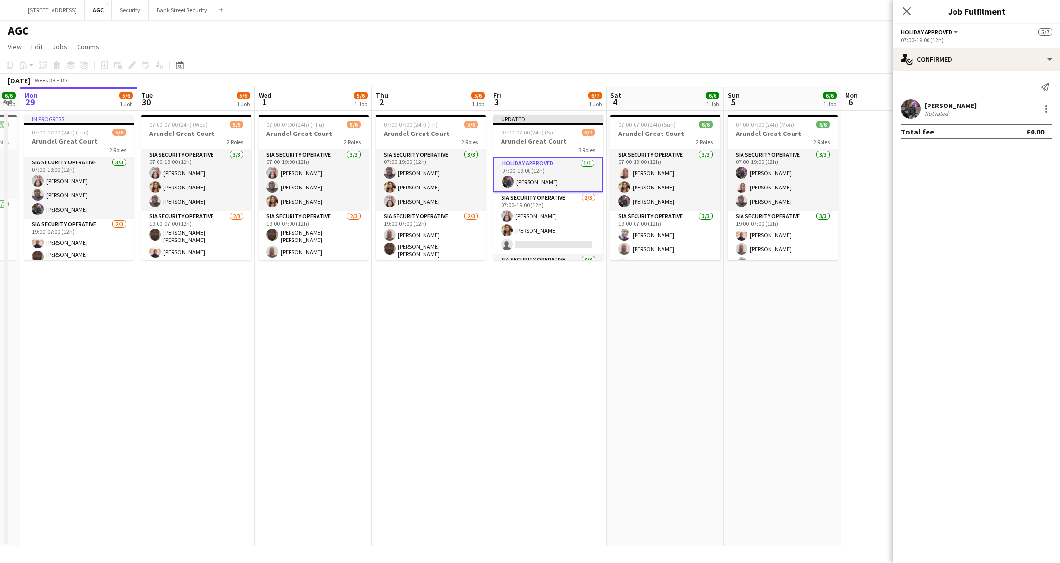
click at [907, 10] on icon at bounding box center [907, 11] width 8 height 8
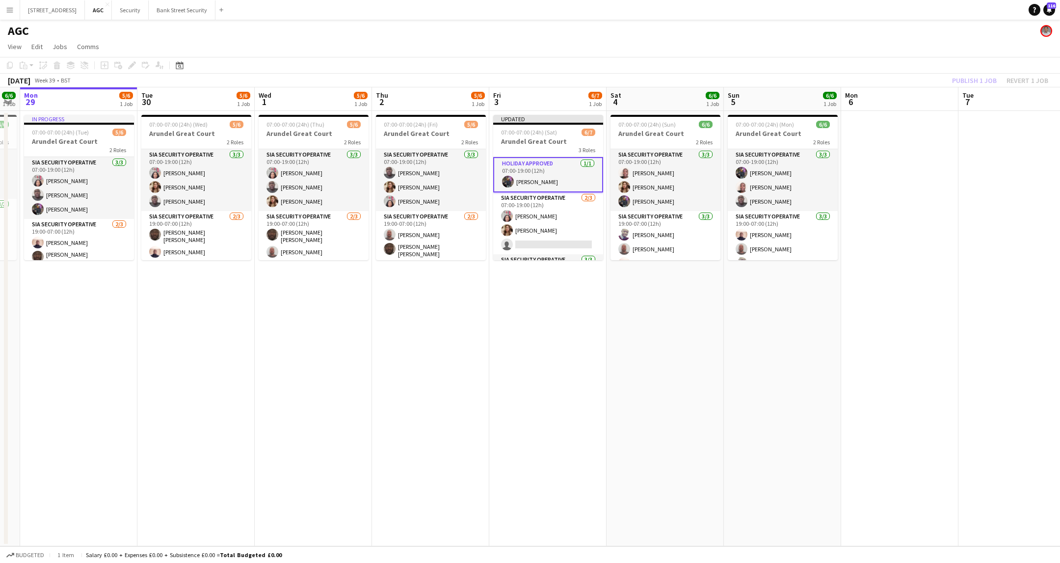
click at [971, 76] on div "Publish 1 job Revert 1 job" at bounding box center [1000, 80] width 120 height 13
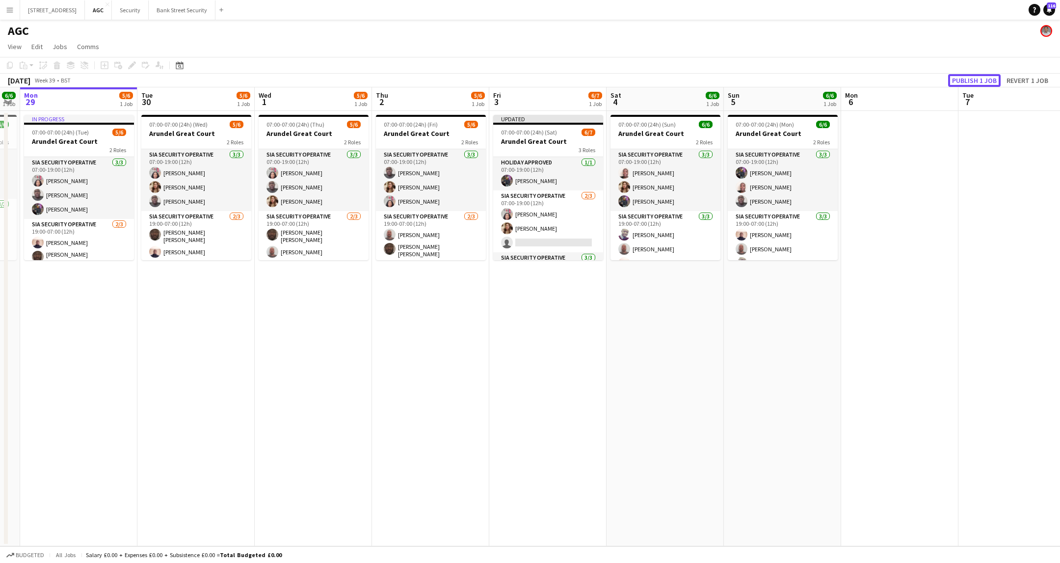
click at [971, 76] on button "Publish 1 job" at bounding box center [974, 80] width 53 height 13
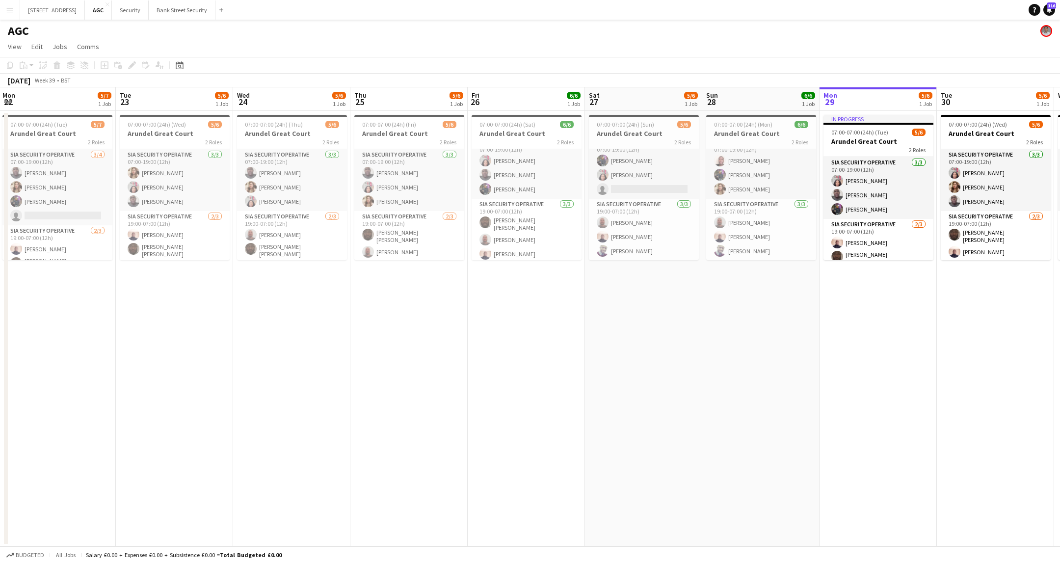
scroll to position [0, 269]
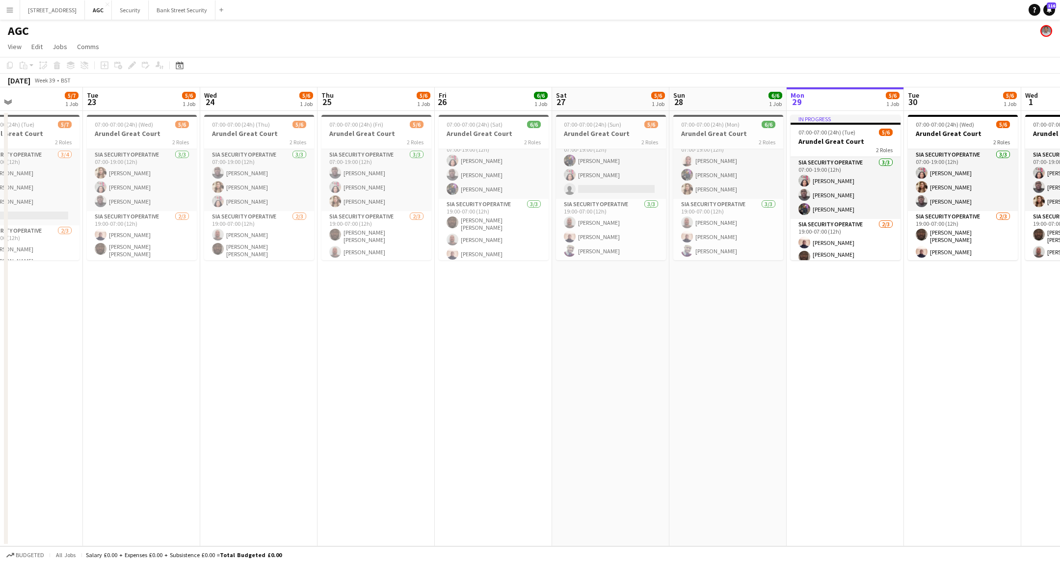
drag, startPoint x: 394, startPoint y: 395, endPoint x: 1021, endPoint y: 331, distance: 629.9
click at [1021, 331] on app-calendar-viewport "Sat 20 5/9 1 Job Sun 21 5/9 1 Job Mon 22 5/7 1 Job Tue 23 5/6 1 Job Wed 24 5/6 …" at bounding box center [530, 316] width 1060 height 459
click at [141, 7] on button "Security Close" at bounding box center [130, 9] width 37 height 19
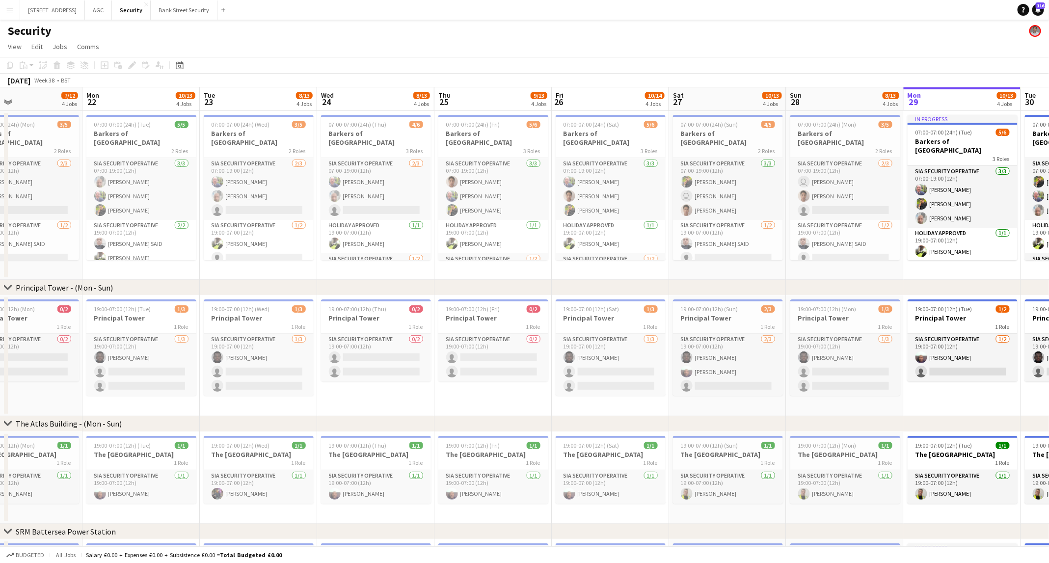
scroll to position [0, 268]
drag, startPoint x: 174, startPoint y: 406, endPoint x: 961, endPoint y: 303, distance: 793.7
click at [961, 303] on app-calendar-viewport "Fri 19 10/13 4 Jobs Sat 20 8/13 4 Jobs Sun 21 7/12 4 Jobs Mon 22 10/13 4 Jobs T…" at bounding box center [524, 394] width 1049 height 614
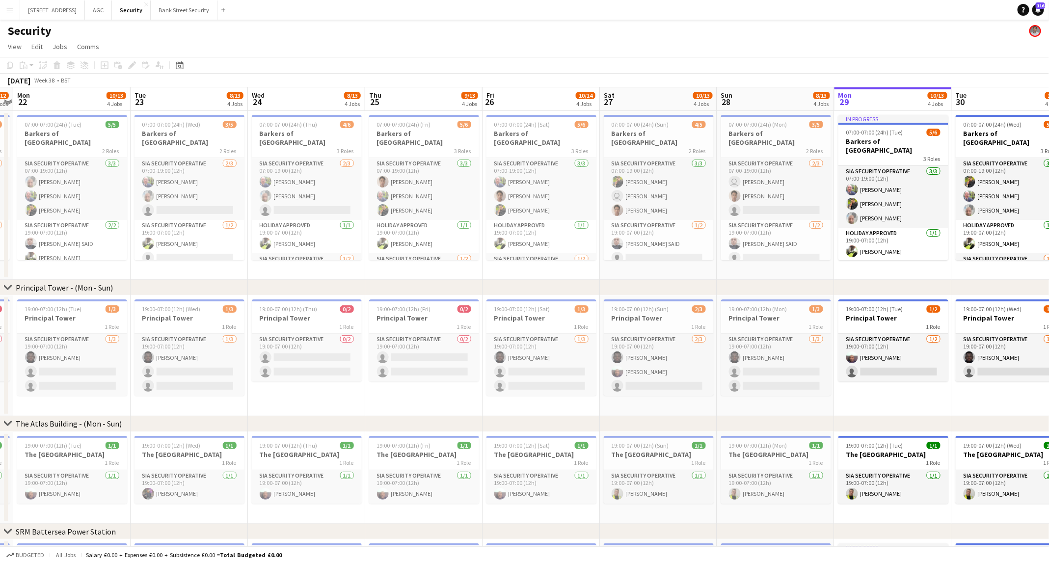
scroll to position [0, 344]
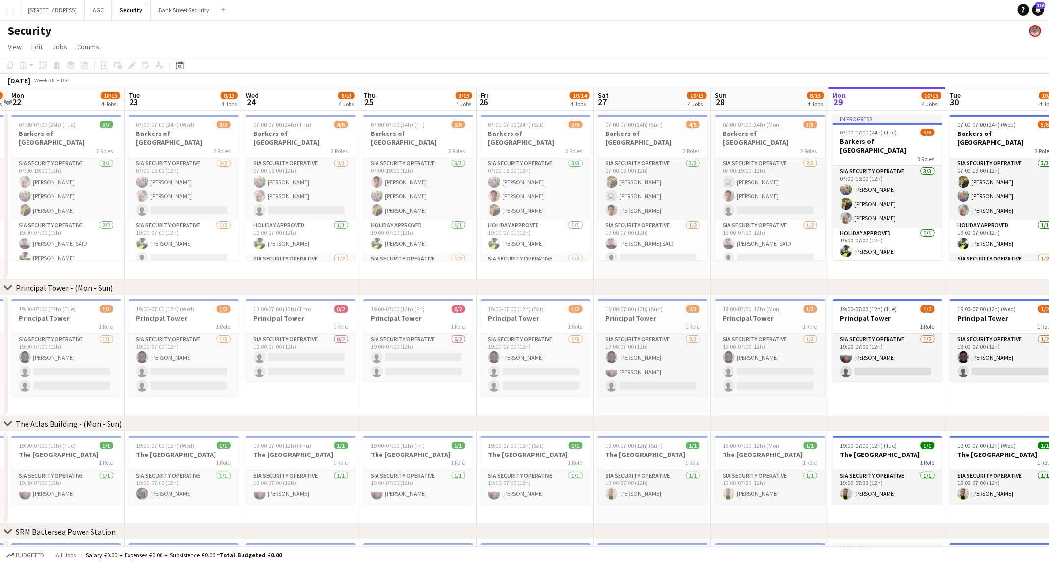
drag, startPoint x: 727, startPoint y: 400, endPoint x: 652, endPoint y: 400, distance: 75.1
click at [652, 400] on app-calendar-viewport "Fri 19 10/13 4 Jobs Sat 20 8/13 4 Jobs Sun 21 7/12 4 Jobs Mon 22 10/13 4 Jobs T…" at bounding box center [524, 394] width 1049 height 614
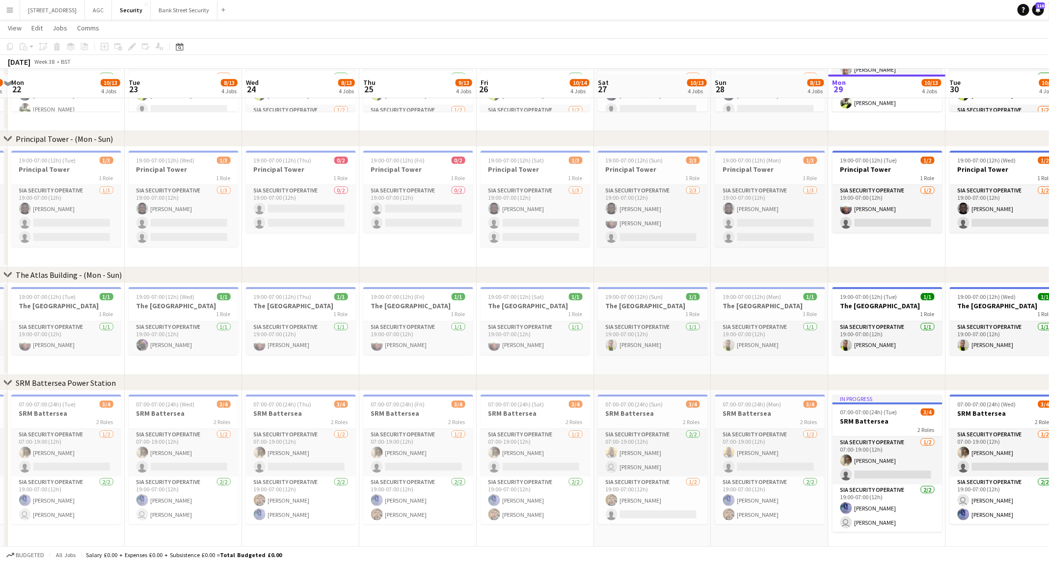
scroll to position [153, 0]
